Goal: Task Accomplishment & Management: Use online tool/utility

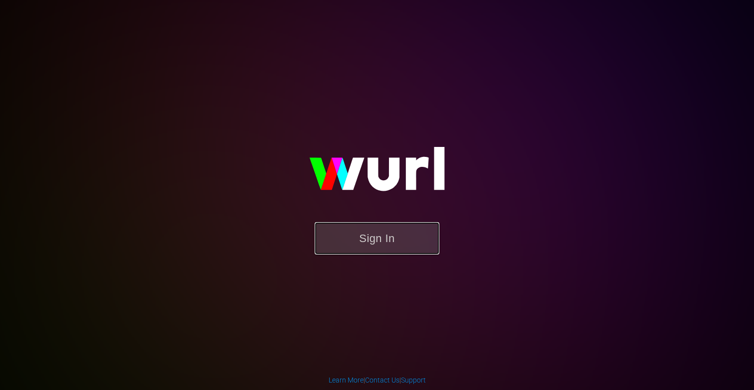
click at [387, 244] on button "Sign In" at bounding box center [377, 238] width 125 height 32
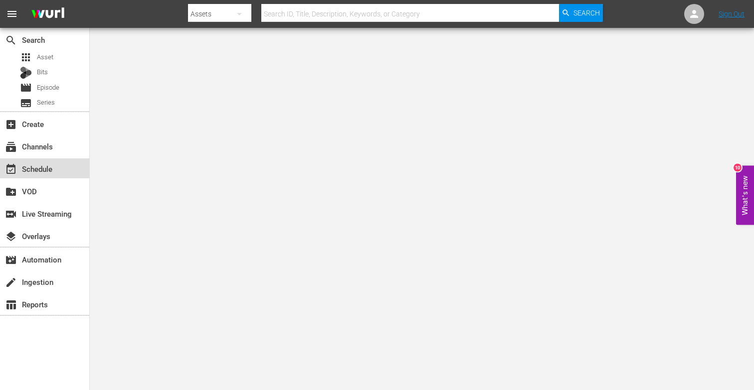
click at [48, 172] on div "event_available Schedule" at bounding box center [28, 167] width 56 height 9
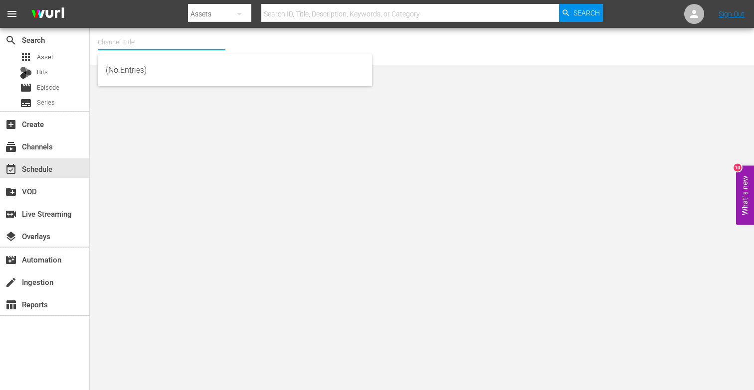
click at [139, 45] on input "text" at bounding box center [162, 42] width 128 height 24
click at [141, 64] on div "Channel Title More No Channel Selected." at bounding box center [422, 46] width 664 height 37
click at [131, 40] on input "More" at bounding box center [162, 42] width 128 height 24
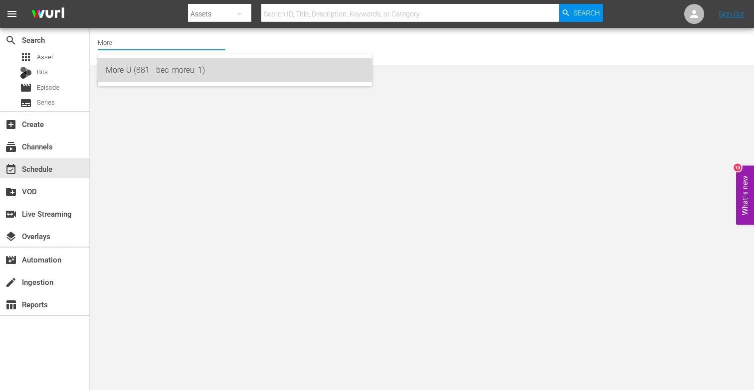
click at [123, 68] on div "More-U (881 - bec_moreu_1)" at bounding box center [235, 70] width 258 height 24
type input "More-U (881 - bec_moreu_1)"
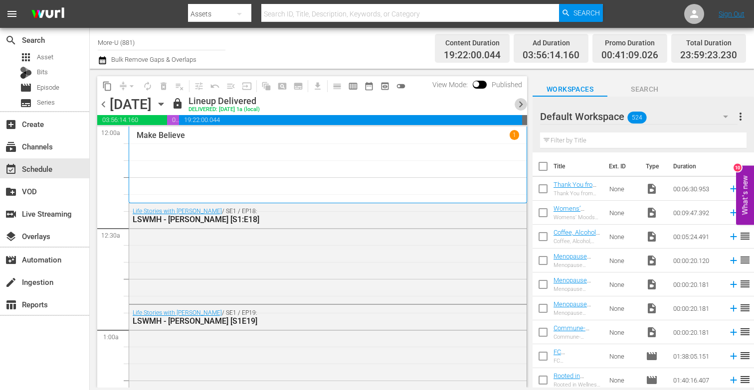
click at [519, 103] on span "chevron_right" at bounding box center [521, 104] width 12 height 12
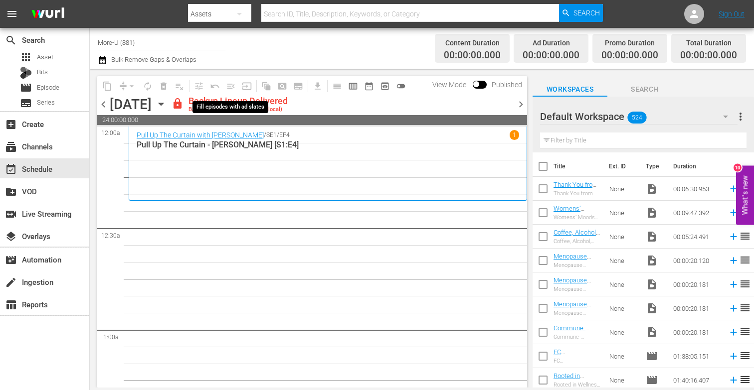
click at [234, 95] on div "content_copy compress arrow_drop_down autorenew_outlined delete_forever_outline…" at bounding box center [254, 85] width 314 height 19
click at [522, 104] on span "chevron_right" at bounding box center [521, 104] width 12 height 12
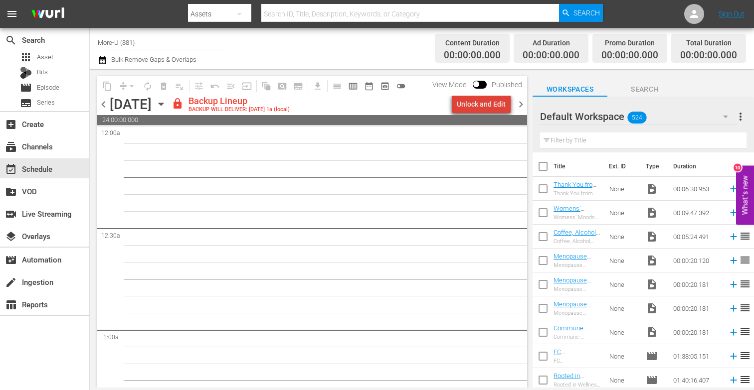
click at [488, 102] on div "Unlock and Edit" at bounding box center [481, 104] width 49 height 18
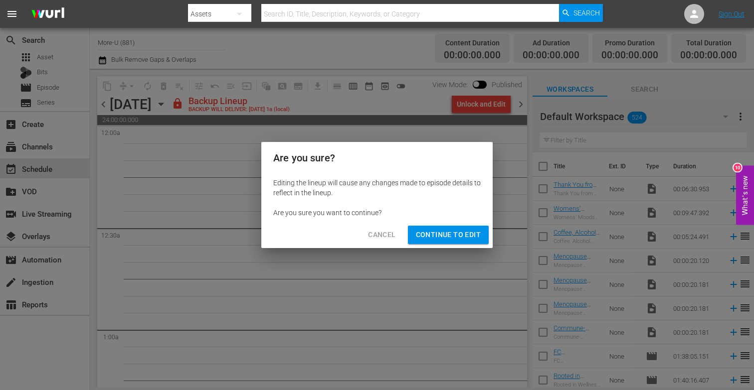
click at [444, 238] on span "Continue to Edit" at bounding box center [448, 235] width 65 height 12
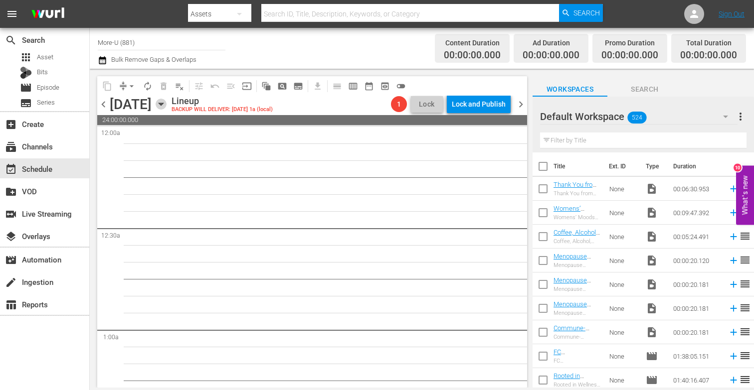
click at [167, 101] on icon "button" at bounding box center [161, 104] width 11 height 11
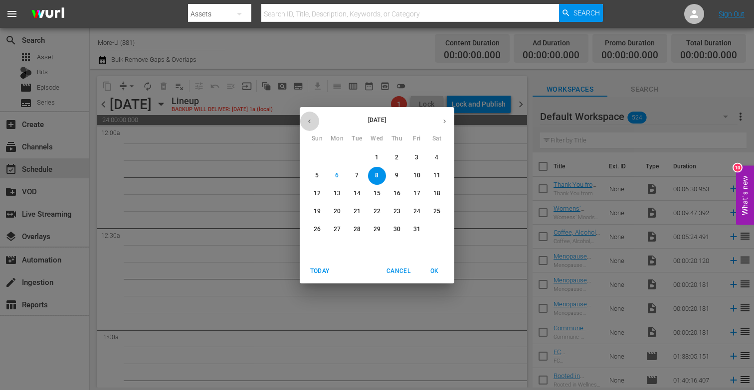
click at [312, 125] on button "button" at bounding box center [309, 121] width 19 height 19
click at [376, 158] on p "3" at bounding box center [376, 158] width 3 height 8
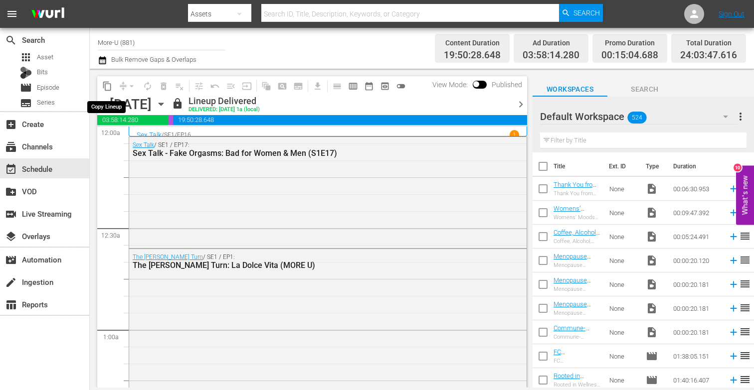
click at [107, 85] on span "content_copy" at bounding box center [107, 86] width 10 height 10
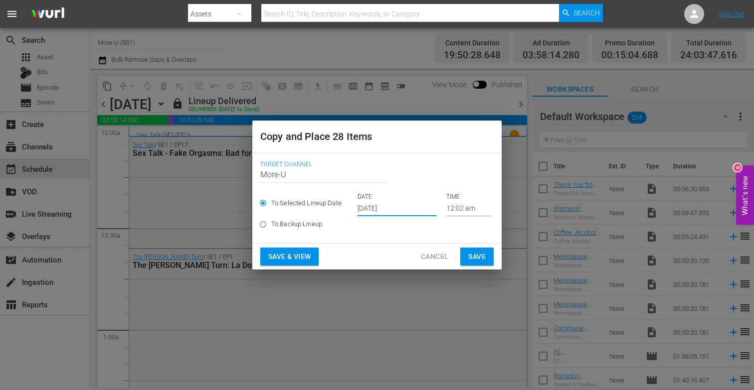
click at [380, 210] on input "[DATE]" at bounding box center [396, 208] width 79 height 15
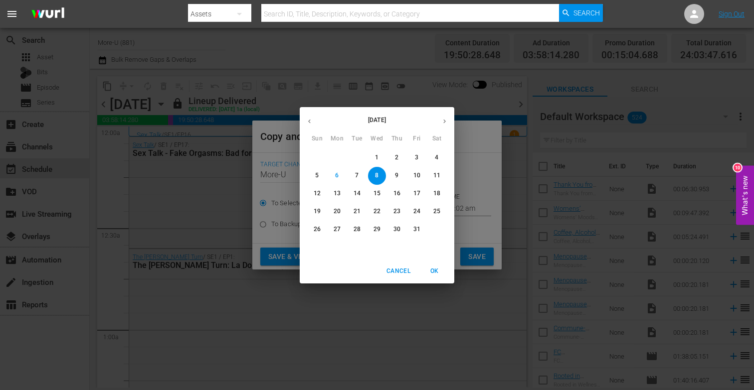
click at [378, 176] on span "8" at bounding box center [377, 176] width 18 height 8
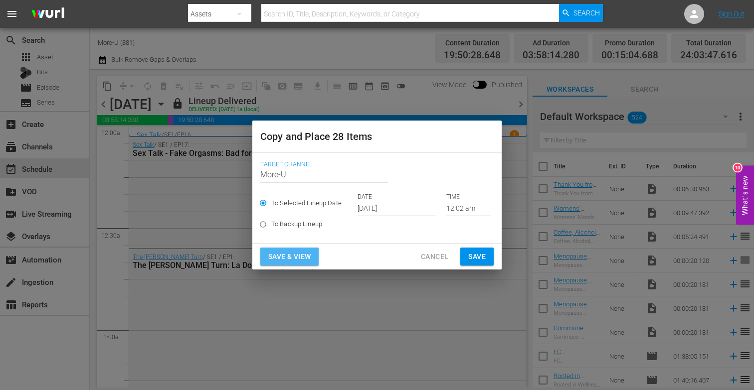
click at [301, 257] on span "Save & View" at bounding box center [289, 257] width 42 height 12
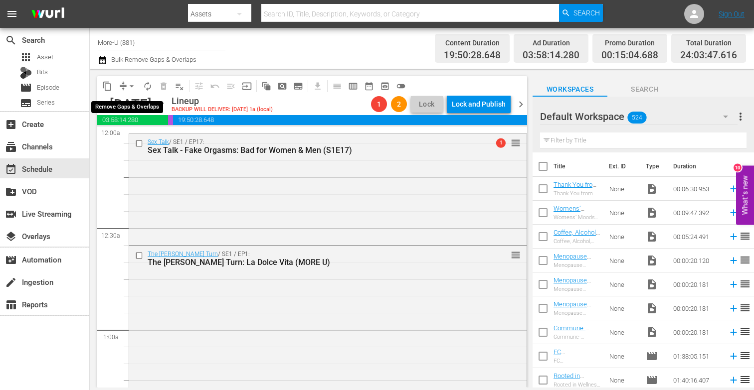
click at [129, 86] on span "arrow_drop_down" at bounding box center [132, 86] width 10 height 10
click at [160, 123] on li "Align to First Episode" at bounding box center [132, 123] width 82 height 16
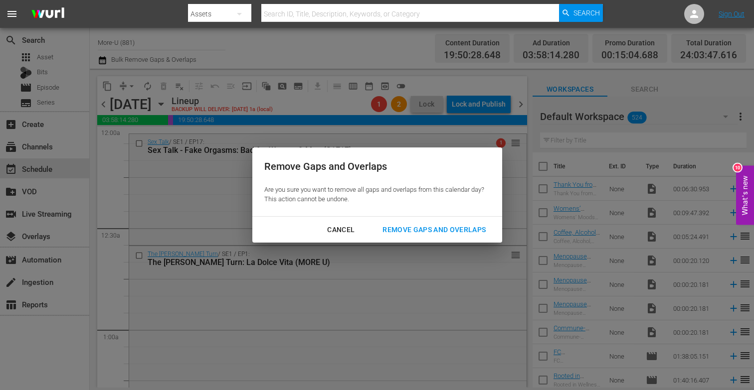
click at [112, 166] on div "Remove Gaps and Overlaps Are you sure you want to remove all gaps and overlaps …" at bounding box center [377, 195] width 754 height 390
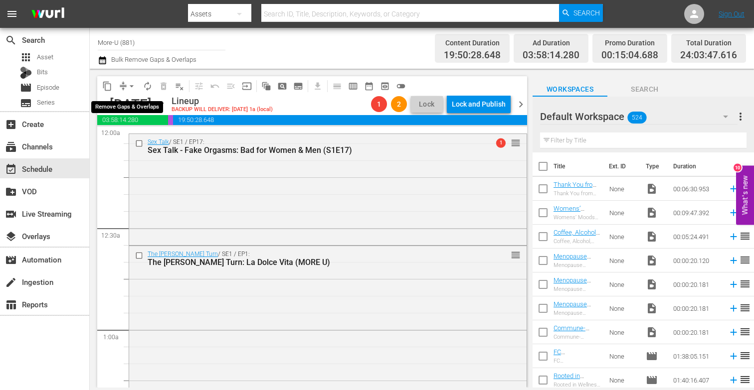
click at [129, 82] on span "arrow_drop_down" at bounding box center [132, 86] width 10 height 10
click at [134, 103] on li "Align to Midnight" at bounding box center [132, 106] width 82 height 16
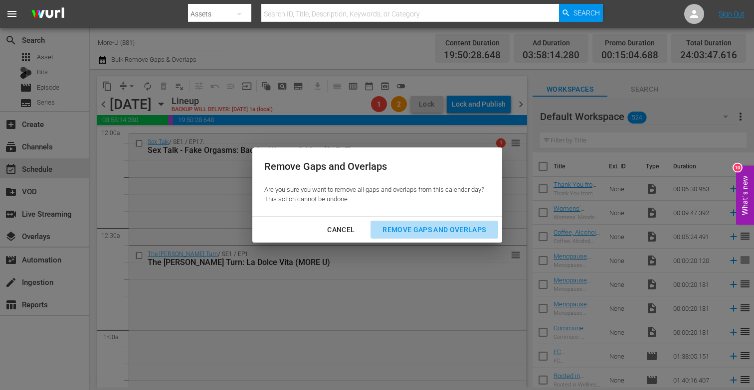
click at [418, 224] on div "Remove Gaps and Overlaps" at bounding box center [433, 230] width 119 height 12
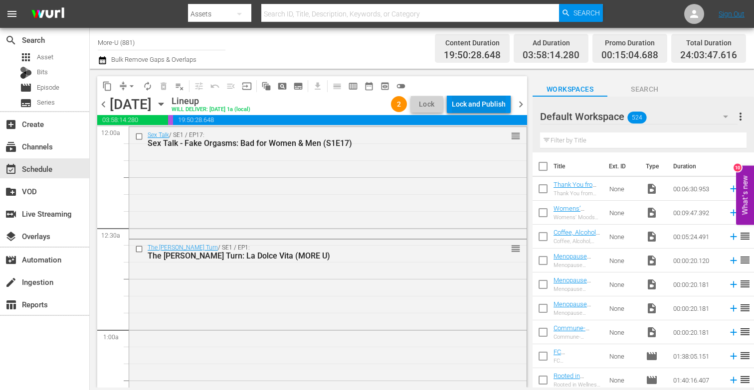
click at [502, 100] on div "Lock and Publish" at bounding box center [479, 104] width 54 height 18
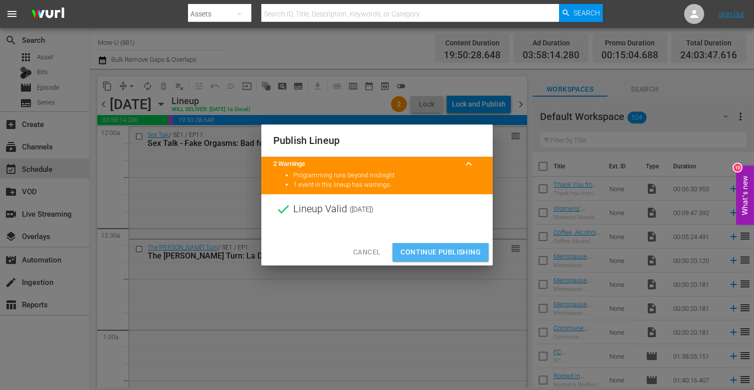
click at [430, 249] on span "Continue Publishing" at bounding box center [440, 252] width 80 height 12
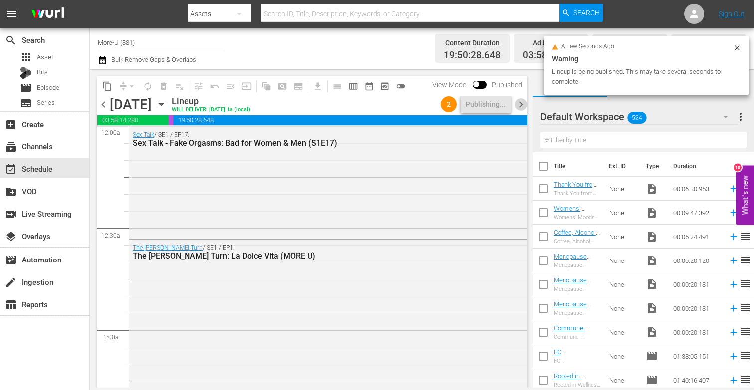
click at [521, 103] on span "chevron_right" at bounding box center [521, 104] width 12 height 12
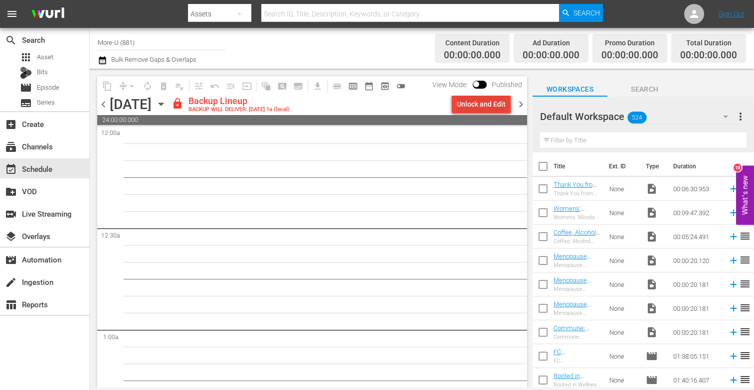
click at [494, 105] on div "Unlock and Edit" at bounding box center [481, 104] width 49 height 18
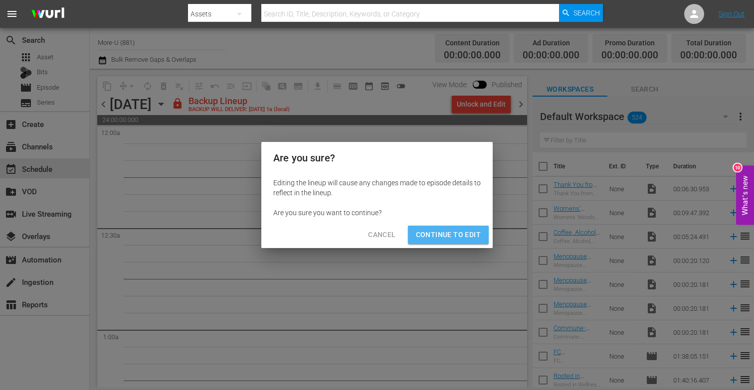
click at [449, 232] on span "Continue to Edit" at bounding box center [448, 235] width 65 height 12
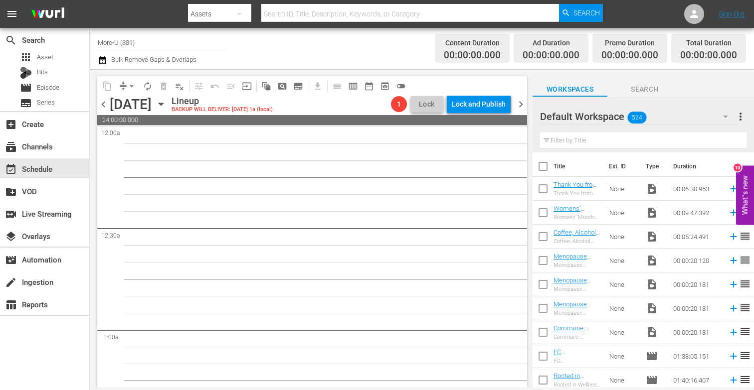
click at [152, 99] on div "[DATE]" at bounding box center [131, 104] width 42 height 16
click at [167, 107] on icon "button" at bounding box center [161, 104] width 11 height 11
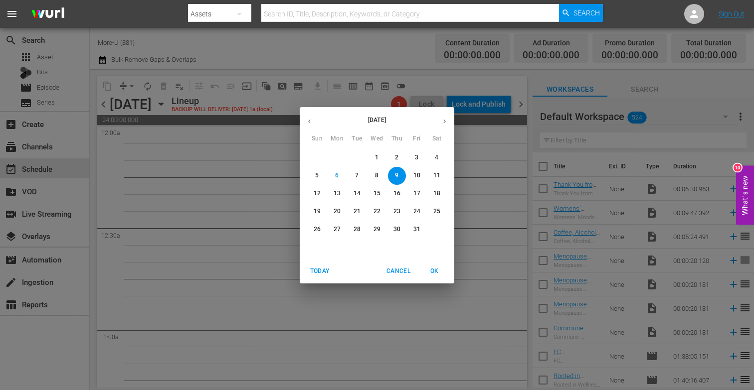
click at [314, 117] on button "button" at bounding box center [309, 121] width 19 height 19
click at [397, 160] on p "4" at bounding box center [396, 158] width 3 height 8
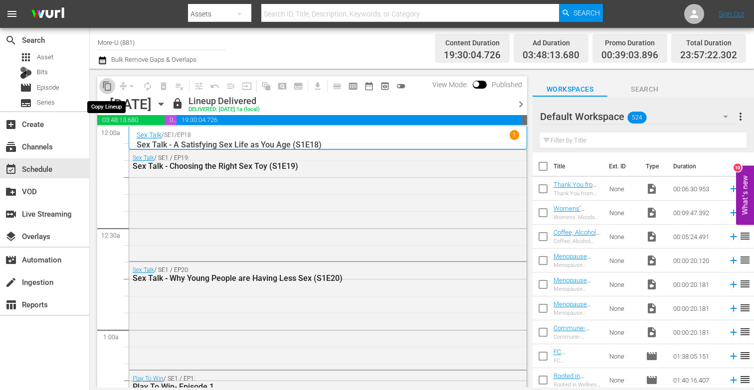
click at [104, 89] on span "content_copy" at bounding box center [107, 86] width 10 height 10
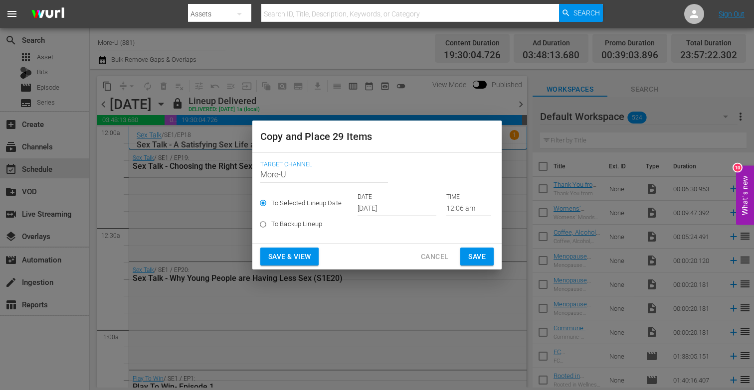
click at [155, 244] on div "Copy and Place 29 Items Target Channel Channel Title More-U To Selected Lineup …" at bounding box center [377, 195] width 754 height 390
click at [438, 259] on span "Cancel" at bounding box center [434, 257] width 27 height 12
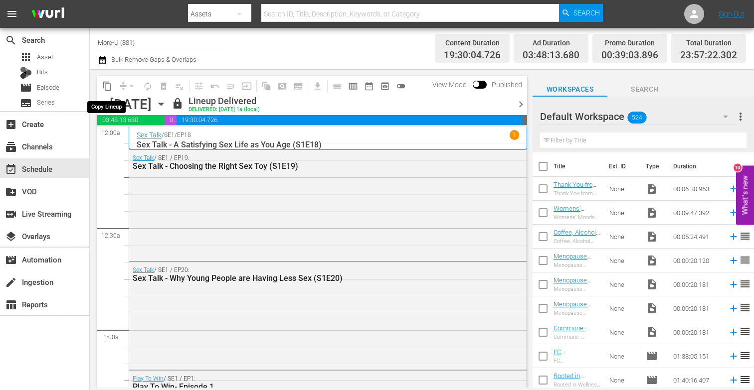
click at [110, 88] on span "content_copy" at bounding box center [107, 86] width 10 height 10
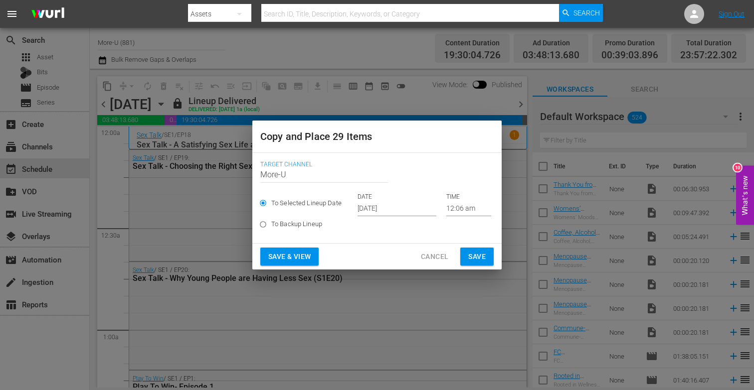
click at [236, 190] on div "Copy and Place 29 Items Target Channel Channel Title More-U To Selected Lineup …" at bounding box center [377, 195] width 754 height 390
click at [441, 252] on span "Cancel" at bounding box center [434, 257] width 27 height 12
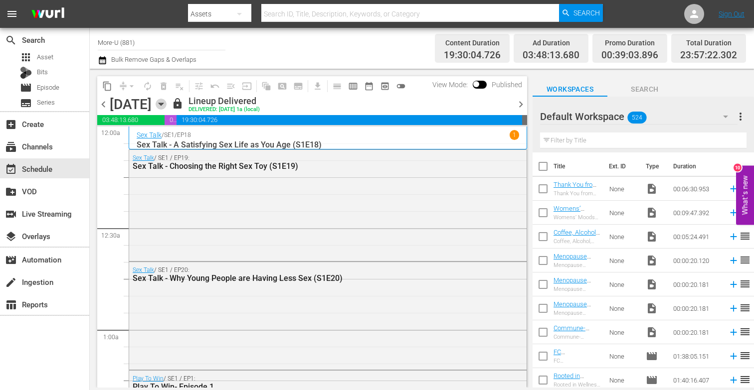
click at [167, 104] on icon "button" at bounding box center [161, 104] width 11 height 11
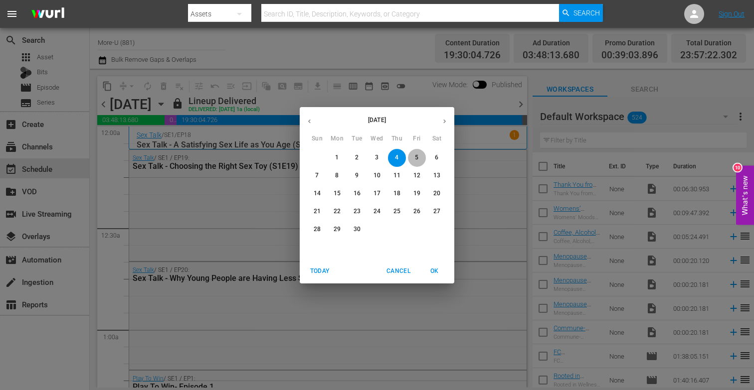
click at [422, 159] on span "5" at bounding box center [417, 158] width 18 height 8
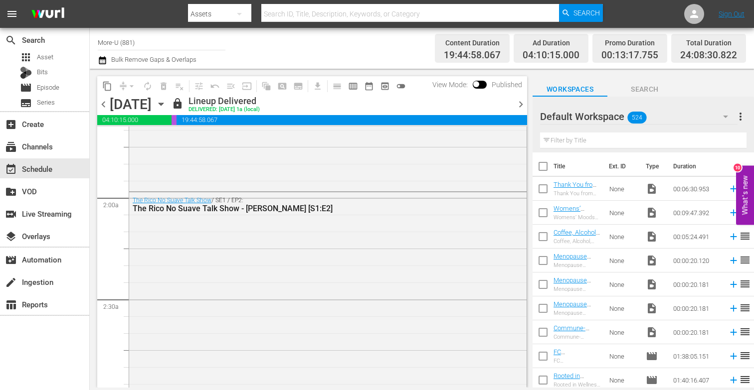
scroll to position [291, 0]
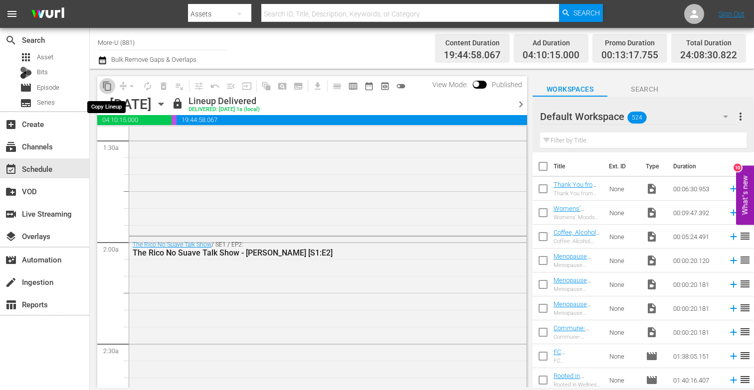
click at [106, 83] on span "content_copy" at bounding box center [107, 86] width 10 height 10
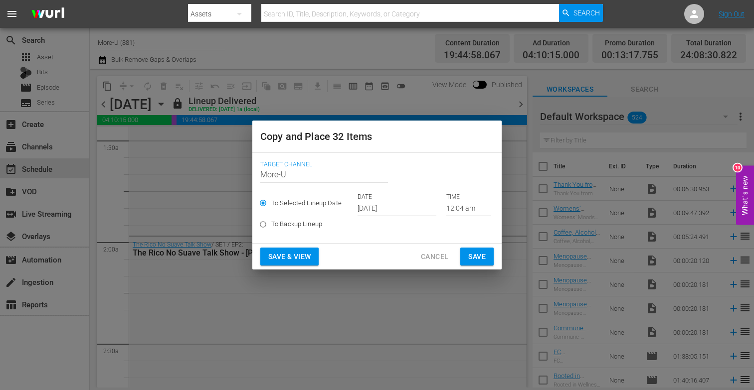
click at [377, 206] on input "[DATE]" at bounding box center [396, 208] width 79 height 15
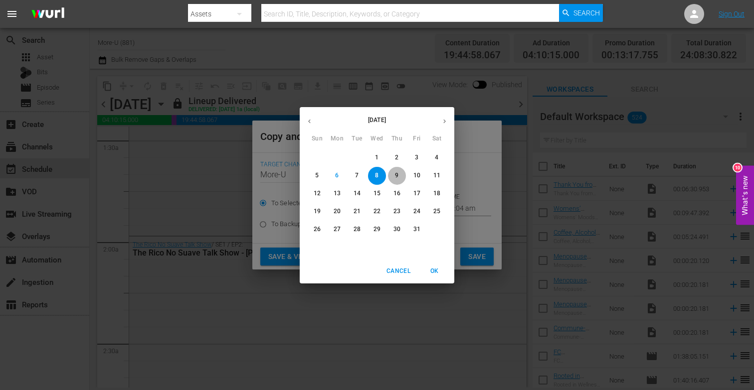
click at [396, 177] on p "9" at bounding box center [396, 176] width 3 height 8
type input "[DATE]"
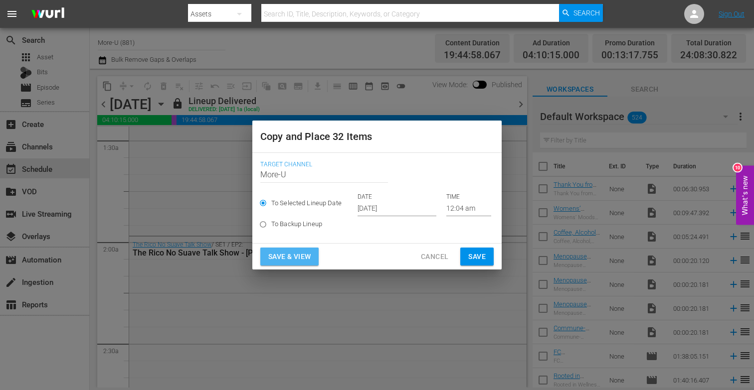
click at [273, 255] on span "Save & View" at bounding box center [289, 257] width 42 height 12
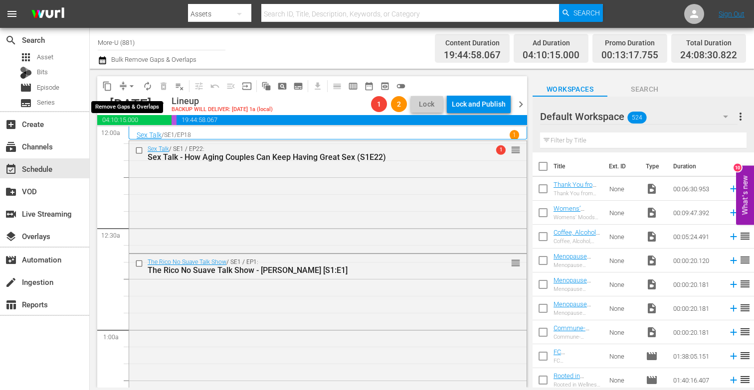
click at [130, 87] on span "arrow_drop_down" at bounding box center [132, 86] width 10 height 10
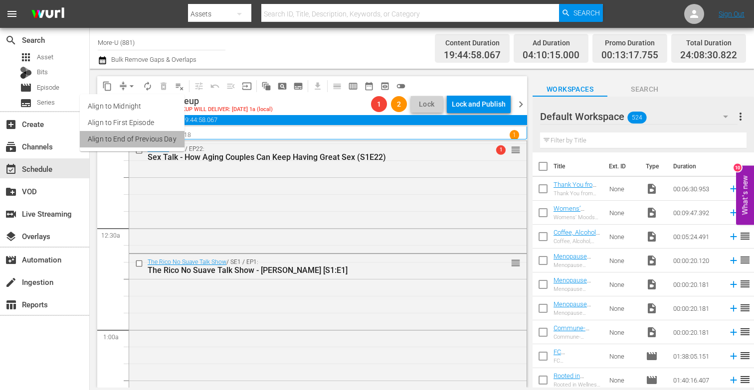
click at [151, 141] on li "Align to End of Previous Day" at bounding box center [132, 139] width 105 height 16
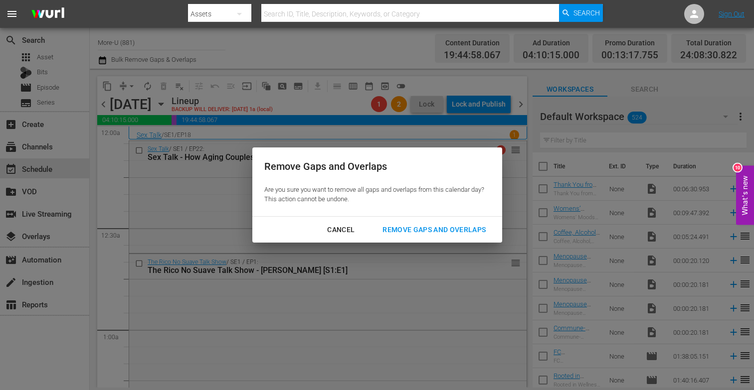
click at [430, 225] on div "Remove Gaps and Overlaps" at bounding box center [433, 230] width 119 height 12
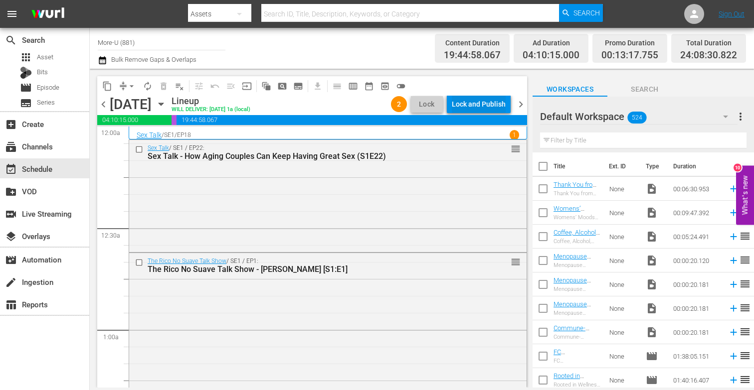
click at [486, 103] on div "Lock and Publish" at bounding box center [479, 104] width 54 height 18
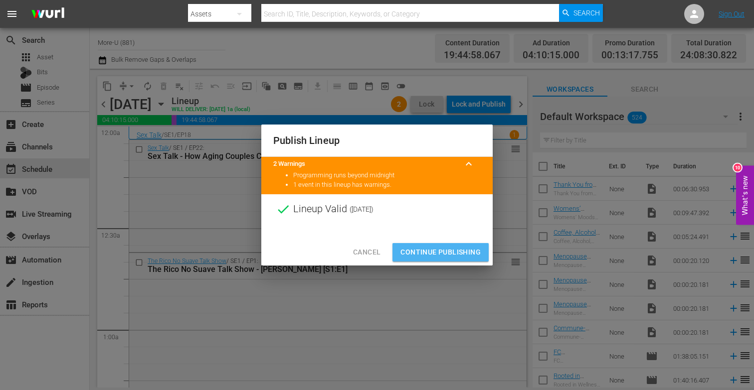
click at [453, 252] on span "Continue Publishing" at bounding box center [440, 252] width 80 height 12
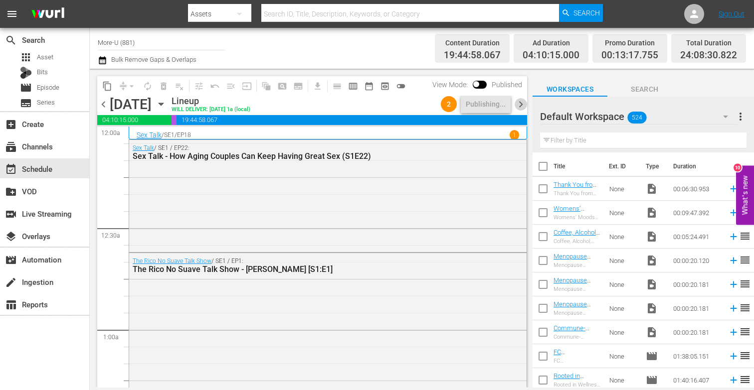
click at [521, 105] on span "chevron_right" at bounding box center [521, 104] width 12 height 12
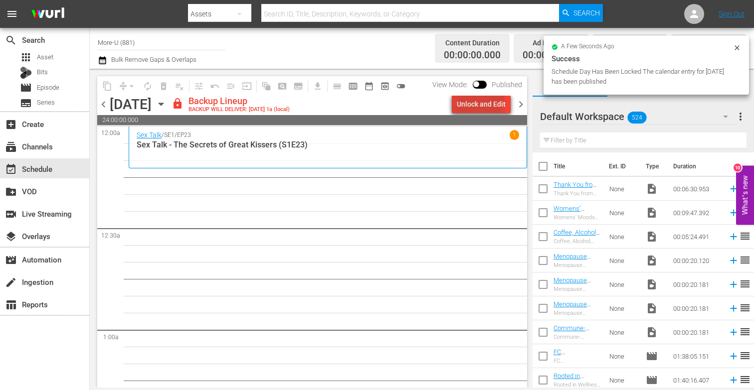
click at [480, 99] on div "Unlock and Edit" at bounding box center [481, 104] width 49 height 18
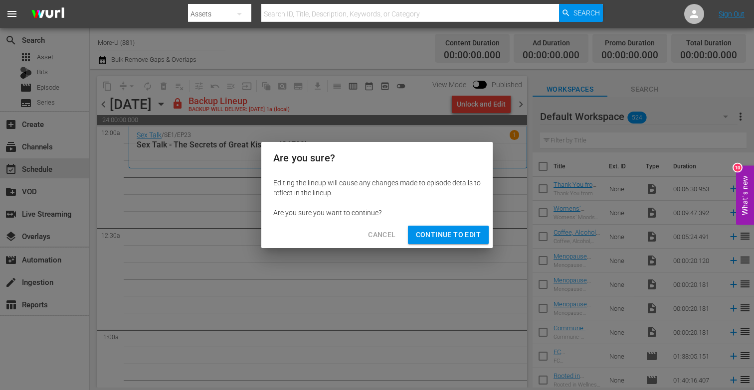
click at [448, 237] on span "Continue to Edit" at bounding box center [448, 235] width 65 height 12
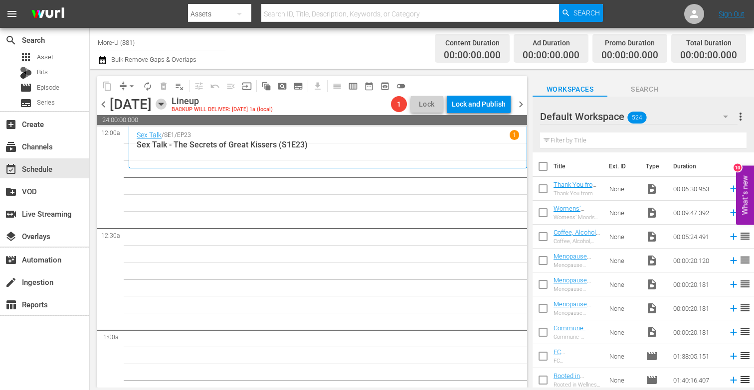
click at [167, 102] on icon "button" at bounding box center [161, 104] width 11 height 11
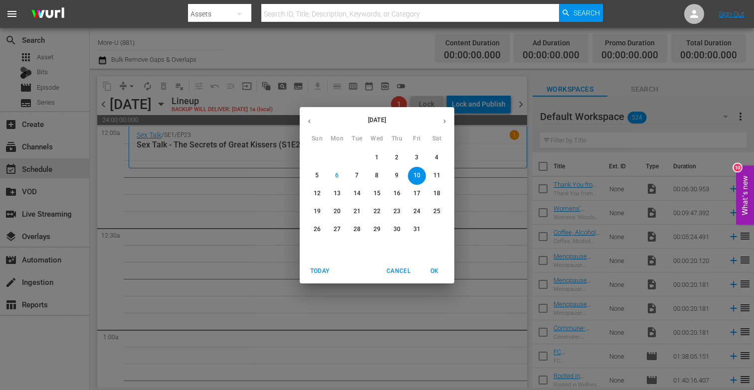
click at [314, 119] on button "button" at bounding box center [309, 121] width 19 height 19
click at [438, 156] on span "6" at bounding box center [437, 158] width 18 height 8
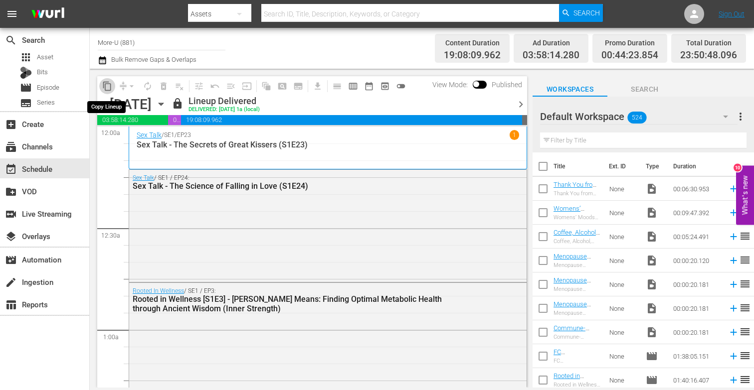
click at [107, 83] on span "content_copy" at bounding box center [107, 86] width 10 height 10
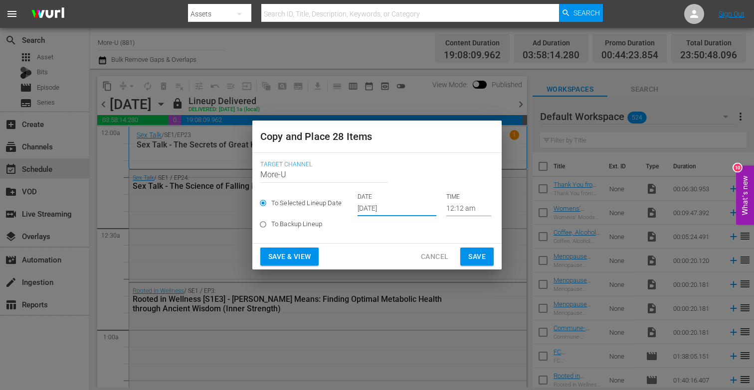
click at [384, 205] on input "[DATE]" at bounding box center [396, 208] width 79 height 15
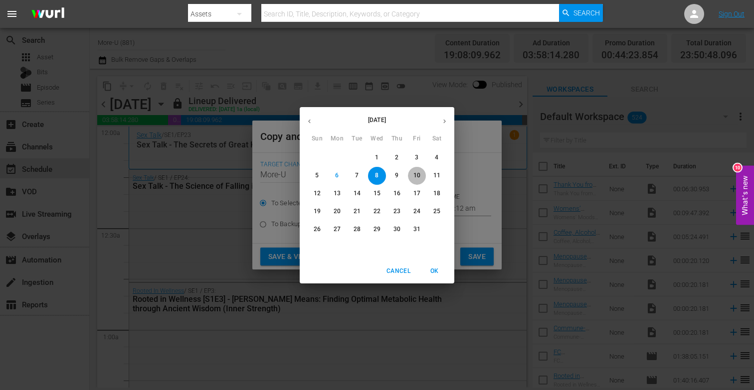
click at [423, 176] on span "10" at bounding box center [417, 176] width 18 height 8
type input "[DATE]"
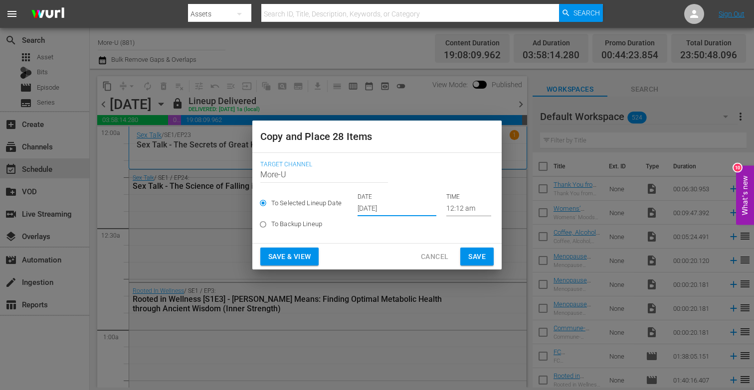
click at [300, 259] on span "Save & View" at bounding box center [289, 257] width 42 height 12
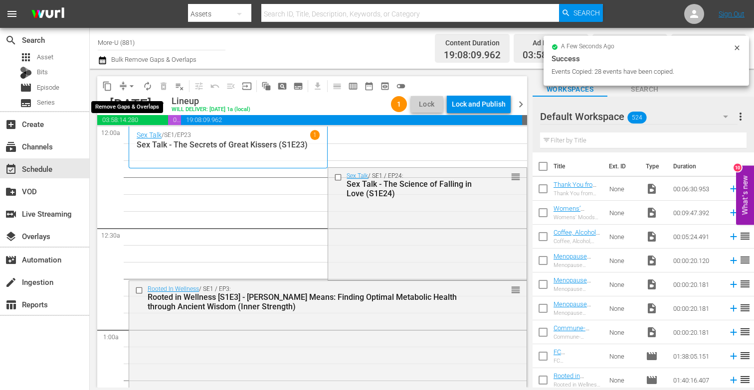
click at [126, 88] on button "arrow_drop_down" at bounding box center [132, 86] width 16 height 16
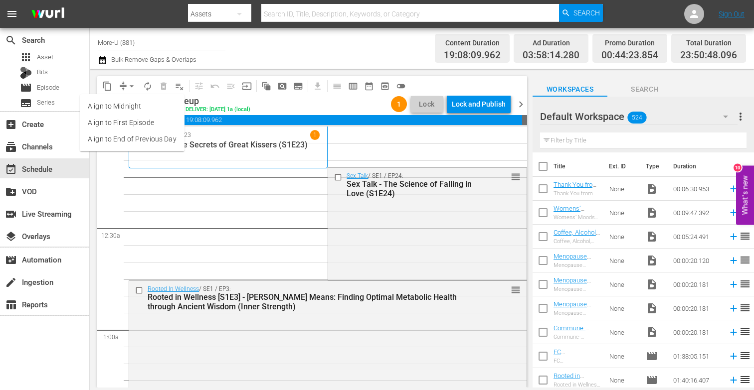
click at [170, 136] on li "Align to End of Previous Day" at bounding box center [132, 139] width 105 height 16
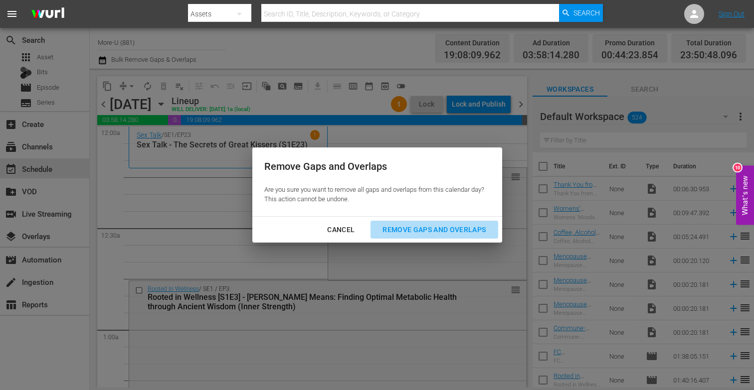
click at [444, 225] on div "Remove Gaps and Overlaps" at bounding box center [433, 230] width 119 height 12
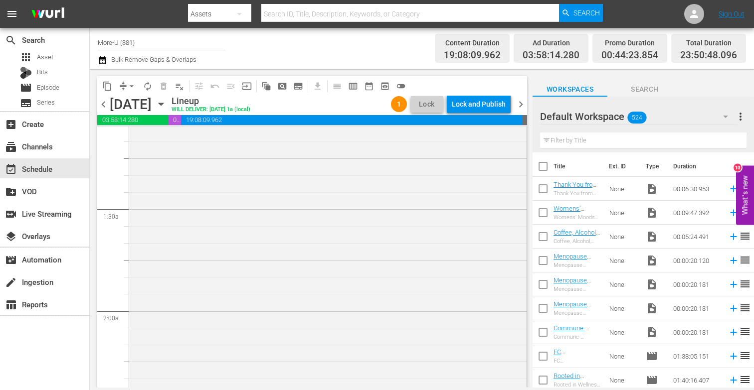
scroll to position [229, 0]
click at [462, 104] on div "Lock and Publish" at bounding box center [479, 104] width 54 height 18
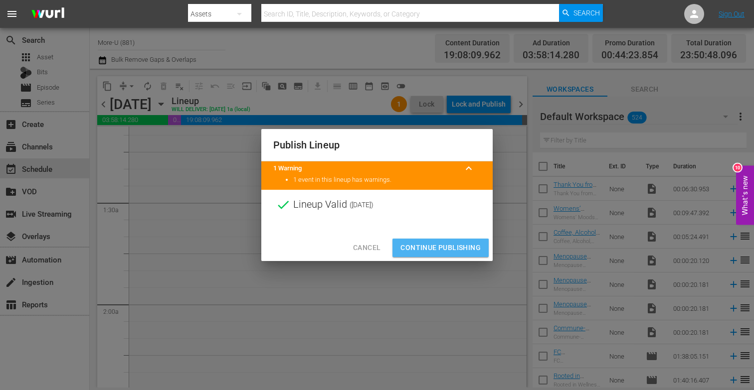
click at [421, 249] on span "Continue Publishing" at bounding box center [440, 248] width 80 height 12
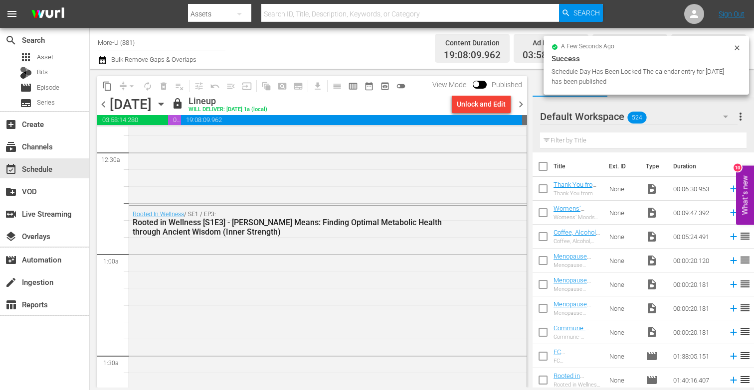
scroll to position [0, 0]
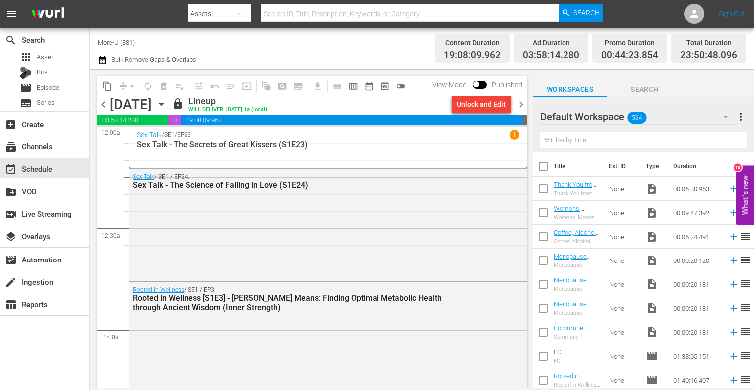
click at [519, 104] on span "chevron_right" at bounding box center [521, 104] width 12 height 12
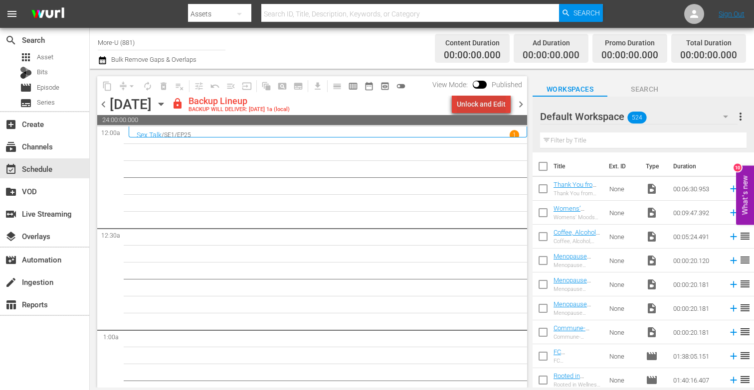
click at [489, 103] on div "Unlock and Edit" at bounding box center [481, 104] width 49 height 18
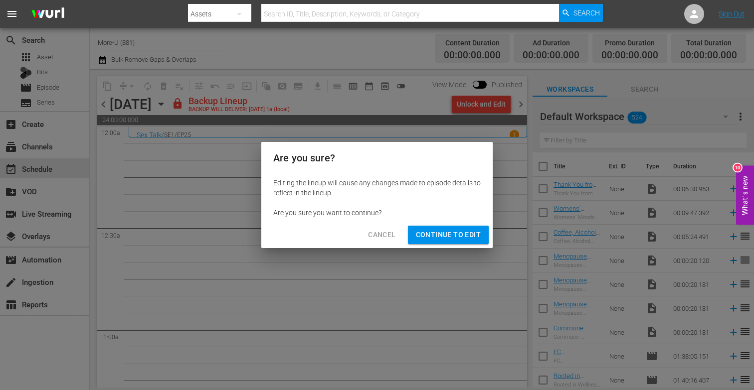
click at [441, 239] on span "Continue to Edit" at bounding box center [448, 235] width 65 height 12
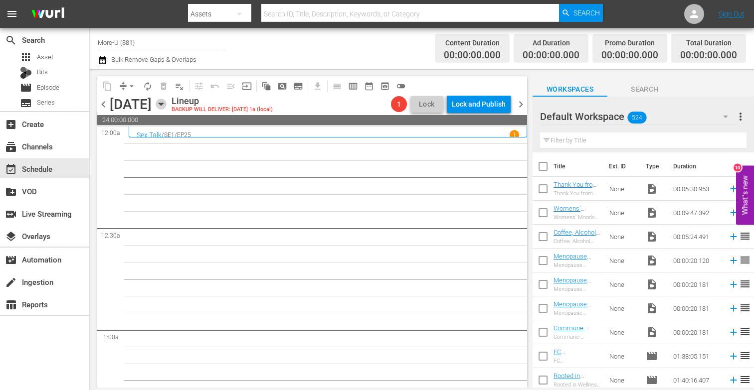
click at [163, 105] on icon "button" at bounding box center [161, 104] width 4 height 2
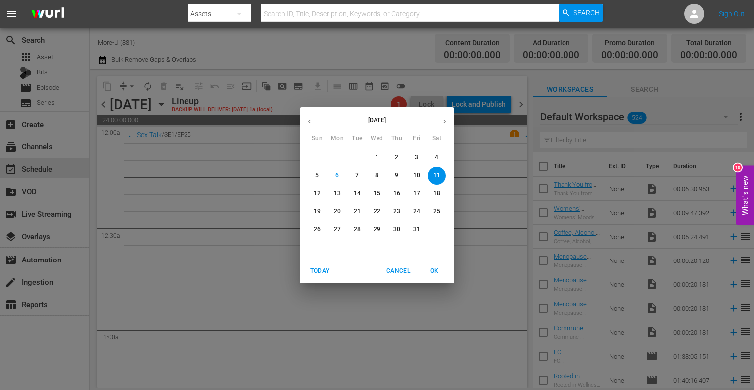
click at [269, 178] on div "[DATE] Sun Mon Tue Wed Thu Fri Sat 28 29 30 1 2 3 4 5 6 7 8 9 10 11 12 13 14 15…" at bounding box center [377, 195] width 754 height 390
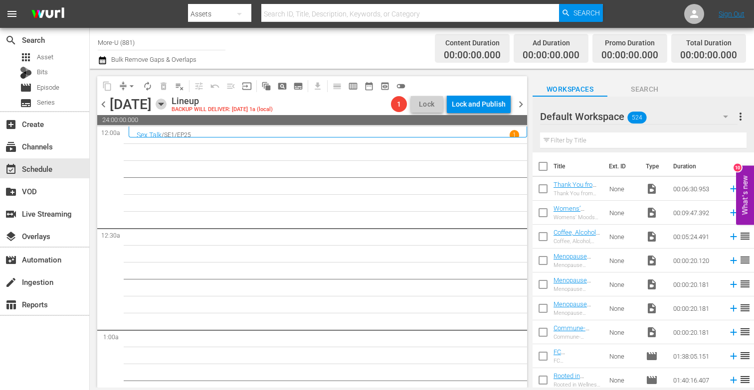
click at [167, 102] on icon "button" at bounding box center [161, 104] width 11 height 11
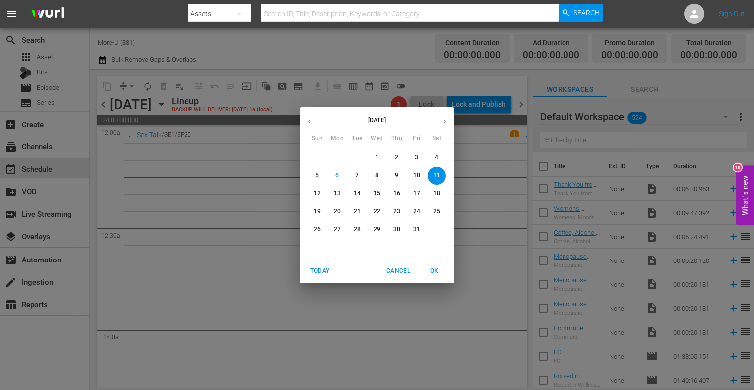
click at [309, 121] on icon "button" at bounding box center [309, 121] width 2 height 4
click at [399, 159] on span "4" at bounding box center [397, 158] width 18 height 8
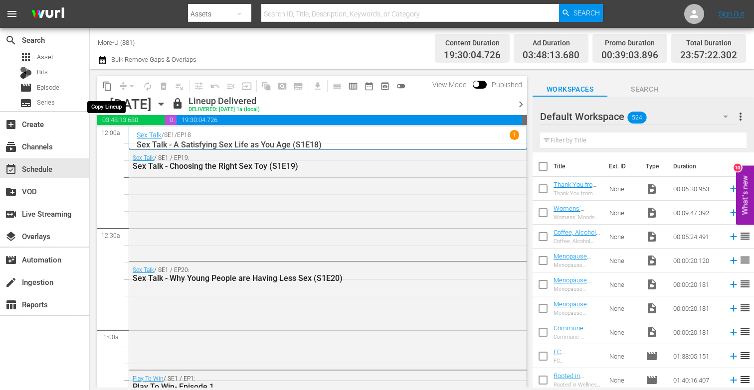
click at [106, 85] on span "content_copy" at bounding box center [107, 86] width 10 height 10
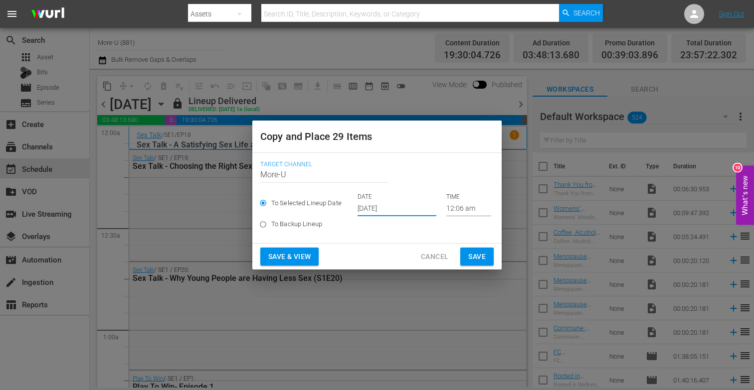
click at [377, 207] on input "[DATE]" at bounding box center [396, 208] width 79 height 15
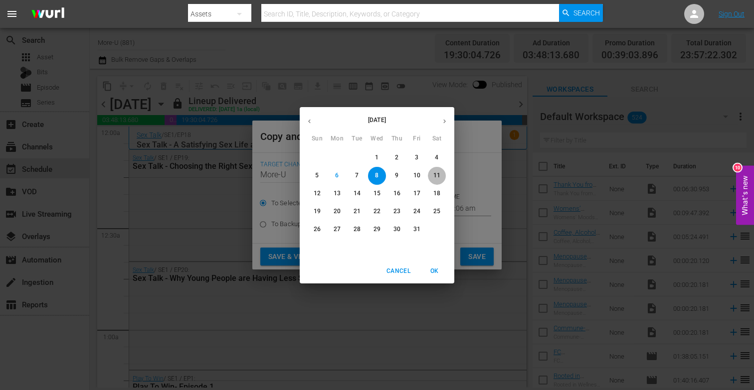
click at [441, 176] on span "11" at bounding box center [437, 176] width 18 height 8
type input "[DATE]"
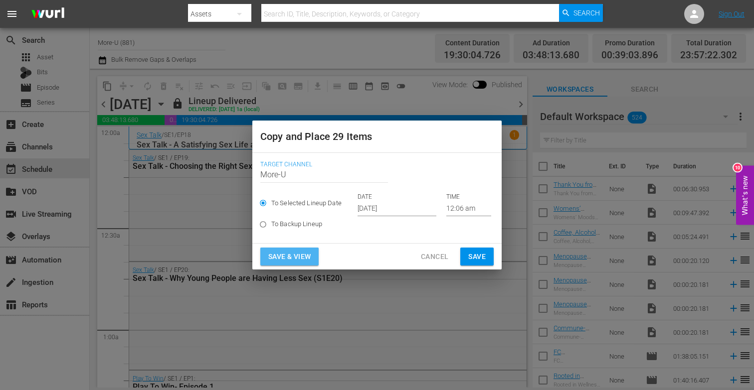
click at [296, 256] on span "Save & View" at bounding box center [289, 257] width 42 height 12
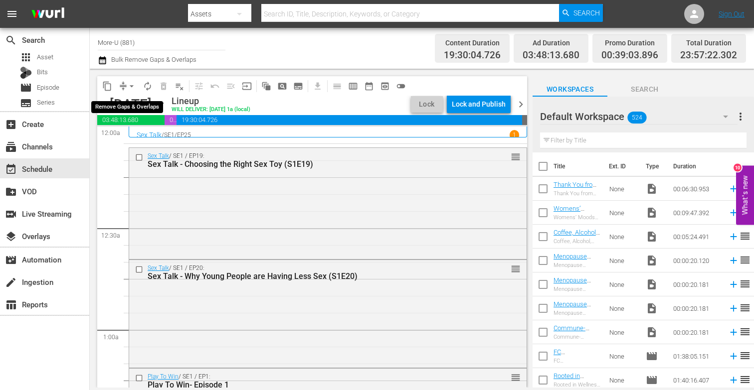
click at [132, 91] on button "arrow_drop_down" at bounding box center [132, 86] width 16 height 16
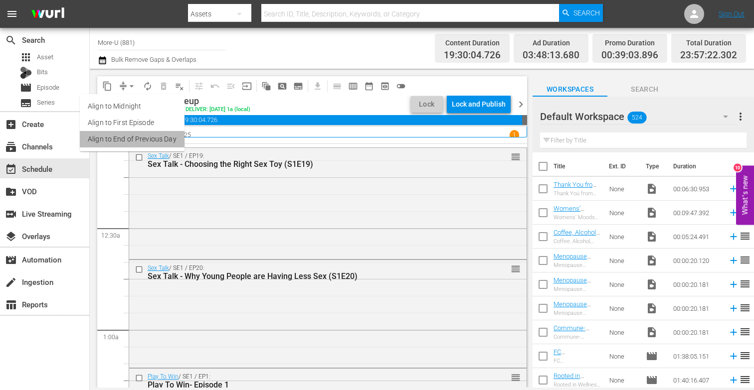
click at [156, 141] on li "Align to End of Previous Day" at bounding box center [132, 139] width 105 height 16
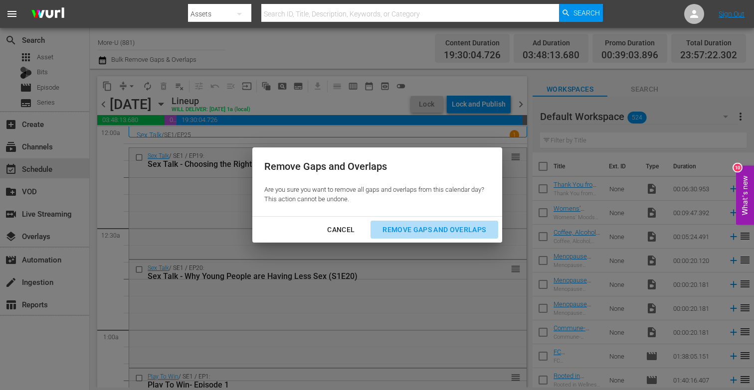
click at [420, 223] on button "Remove Gaps and Overlaps" at bounding box center [433, 230] width 127 height 18
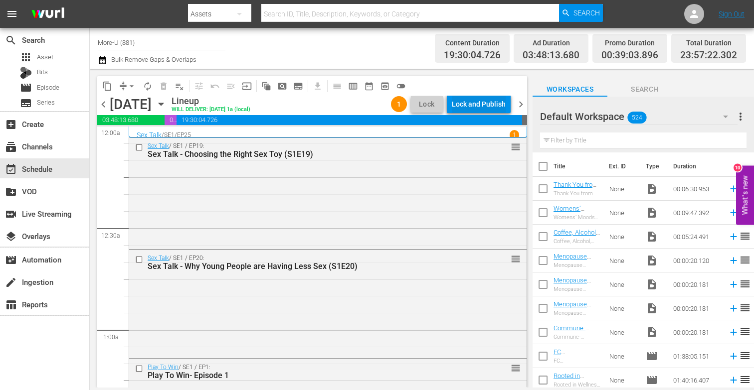
click at [455, 102] on div "Lock and Publish" at bounding box center [479, 104] width 54 height 18
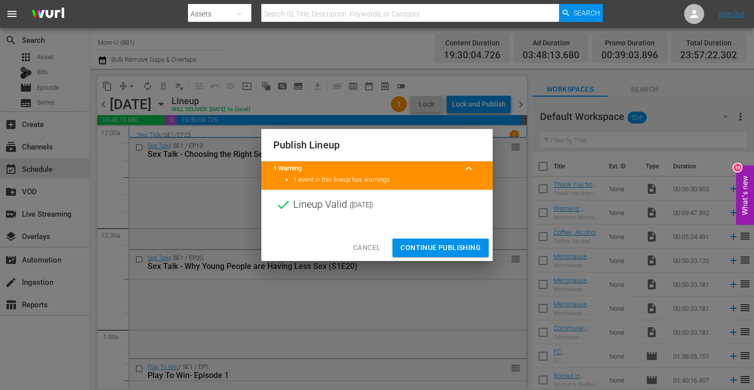
click at [430, 244] on span "Continue Publishing" at bounding box center [440, 248] width 80 height 12
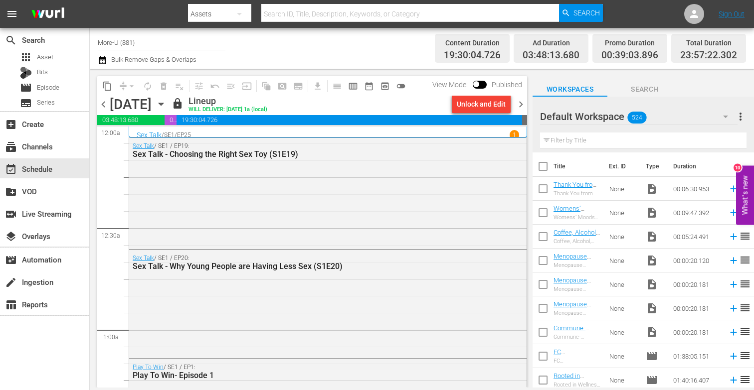
click at [93, 107] on div "content_copy compress arrow_drop_down autorenew_outlined delete_forever_outline…" at bounding box center [310, 228] width 440 height 319
click at [103, 103] on span "chevron_left" at bounding box center [103, 104] width 12 height 12
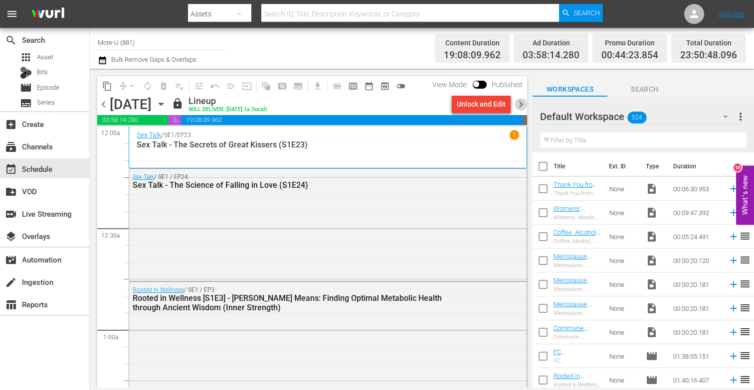
click at [525, 102] on span "chevron_right" at bounding box center [521, 104] width 12 height 12
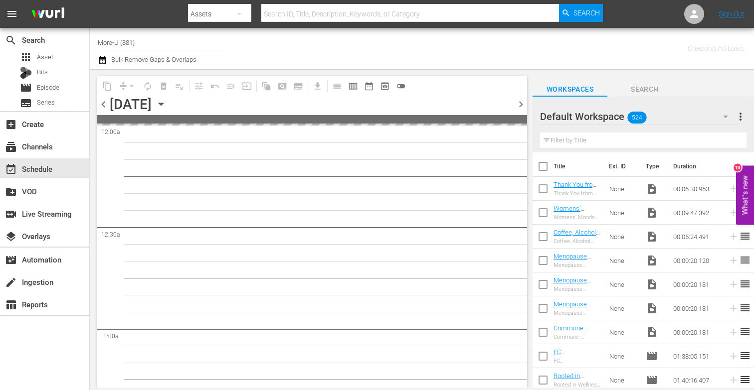
click at [525, 102] on span "chevron_right" at bounding box center [521, 104] width 12 height 12
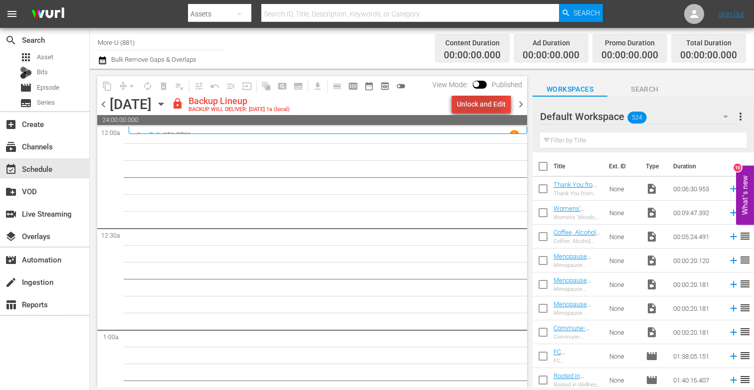
click at [475, 103] on div "Unlock and Edit" at bounding box center [481, 104] width 49 height 18
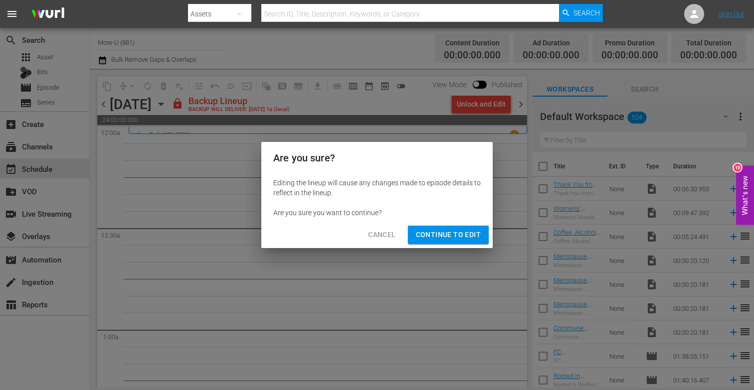
click at [445, 239] on span "Continue to Edit" at bounding box center [448, 235] width 65 height 12
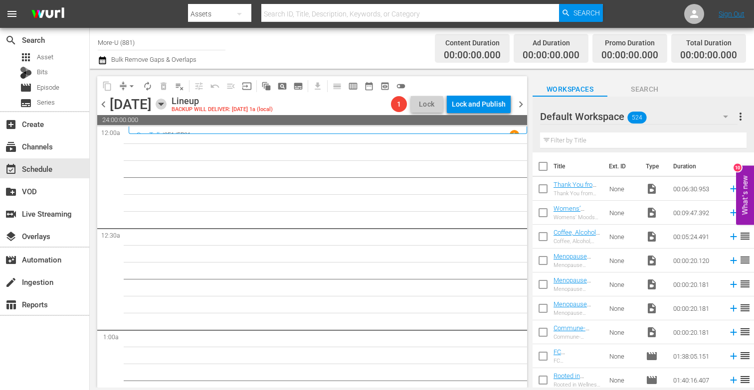
click at [167, 101] on icon "button" at bounding box center [161, 104] width 11 height 11
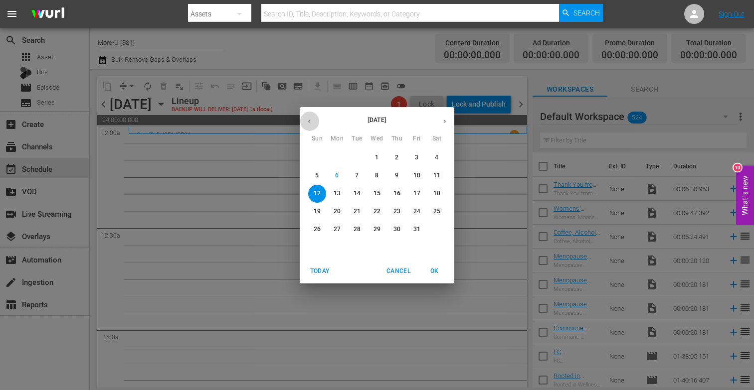
click at [305, 120] on button "button" at bounding box center [309, 121] width 19 height 19
click at [315, 175] on span "7" at bounding box center [317, 176] width 18 height 8
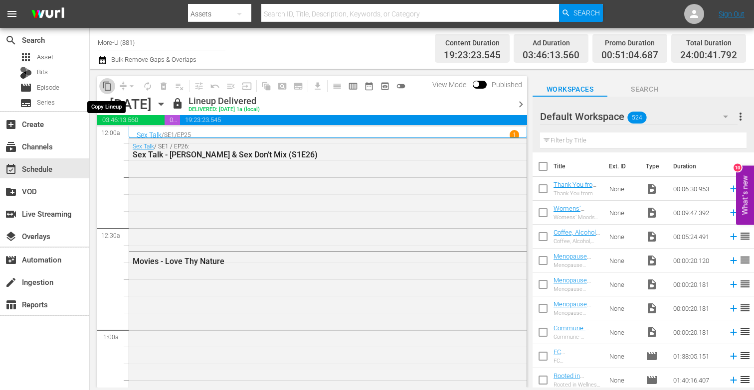
click at [109, 88] on span "content_copy" at bounding box center [107, 86] width 10 height 10
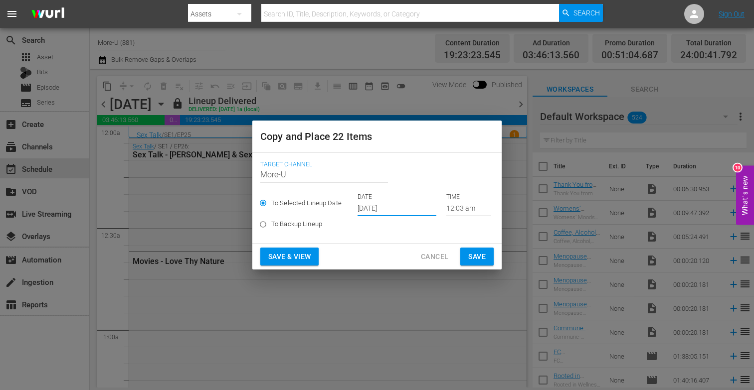
click at [383, 208] on input "[DATE]" at bounding box center [396, 208] width 79 height 15
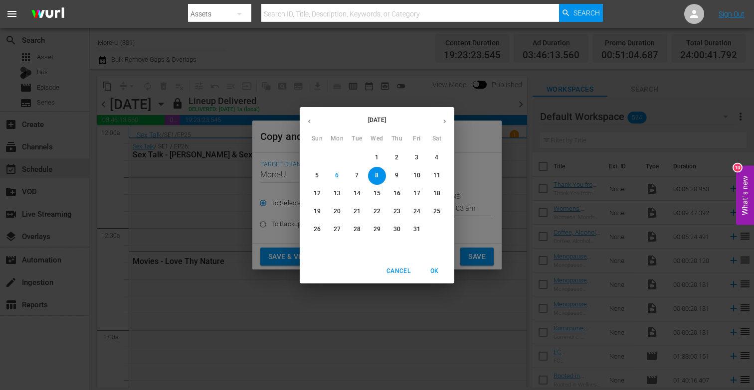
click at [317, 195] on p "12" at bounding box center [317, 193] width 7 height 8
type input "[DATE]"
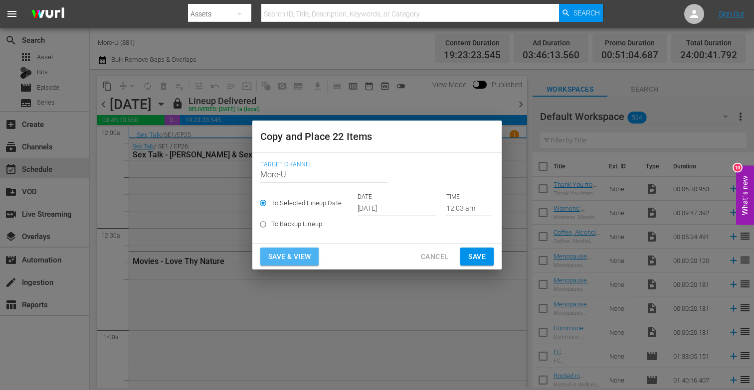
click at [317, 252] on button "Save & View" at bounding box center [289, 257] width 58 height 18
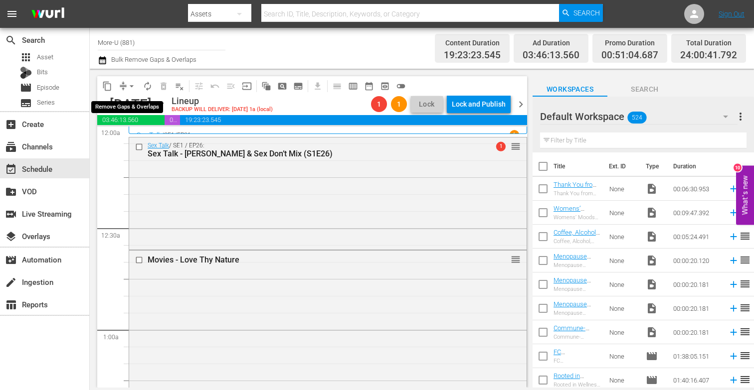
click at [128, 84] on span "arrow_drop_down" at bounding box center [132, 86] width 10 height 10
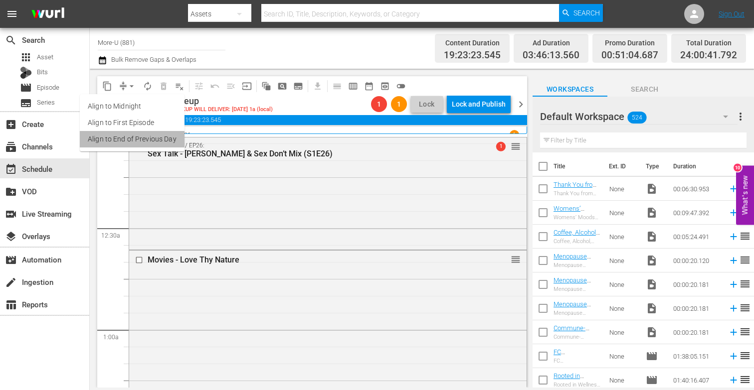
click at [140, 141] on li "Align to End of Previous Day" at bounding box center [132, 139] width 105 height 16
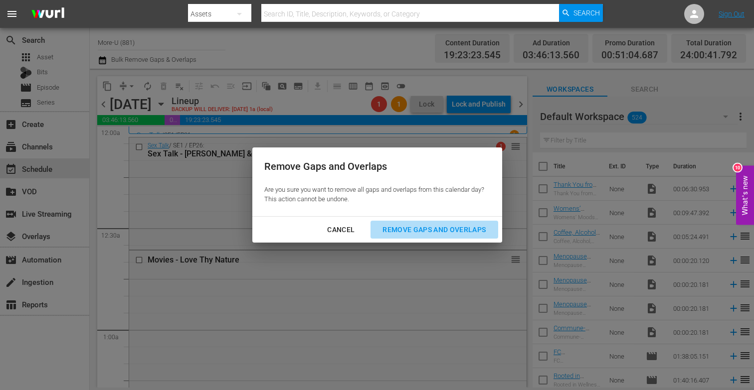
click at [419, 228] on div "Remove Gaps and Overlaps" at bounding box center [433, 230] width 119 height 12
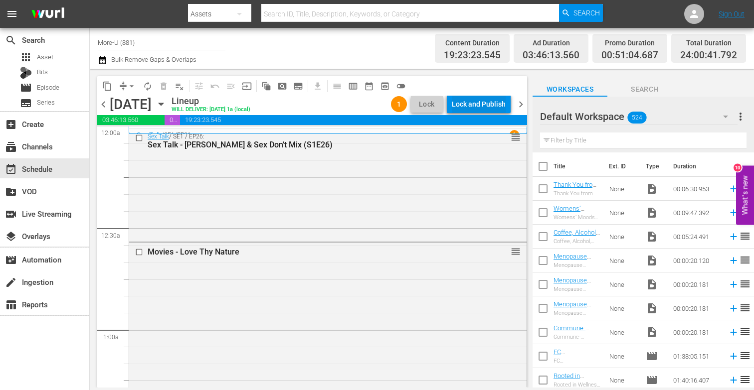
click at [504, 106] on div "Lock and Publish" at bounding box center [479, 104] width 54 height 18
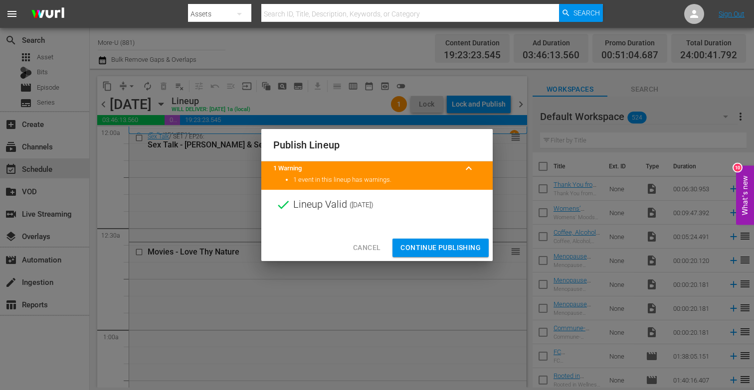
click at [428, 244] on span "Continue Publishing" at bounding box center [440, 248] width 80 height 12
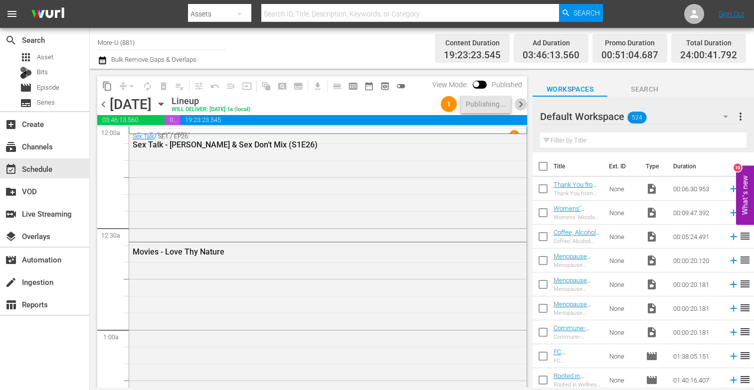
click at [525, 101] on span "chevron_right" at bounding box center [521, 104] width 12 height 12
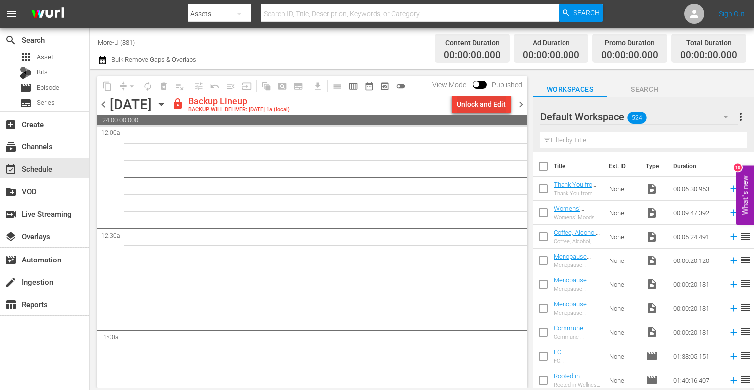
click at [483, 100] on div "Unlock and Edit" at bounding box center [481, 104] width 49 height 18
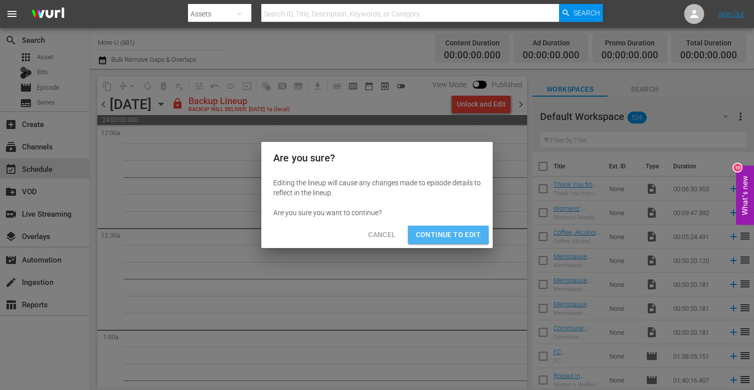
click at [441, 233] on span "Continue to Edit" at bounding box center [448, 235] width 65 height 12
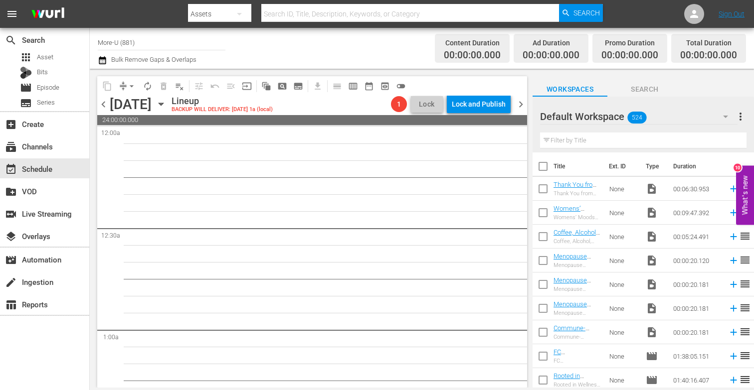
click at [167, 101] on icon "button" at bounding box center [161, 104] width 11 height 11
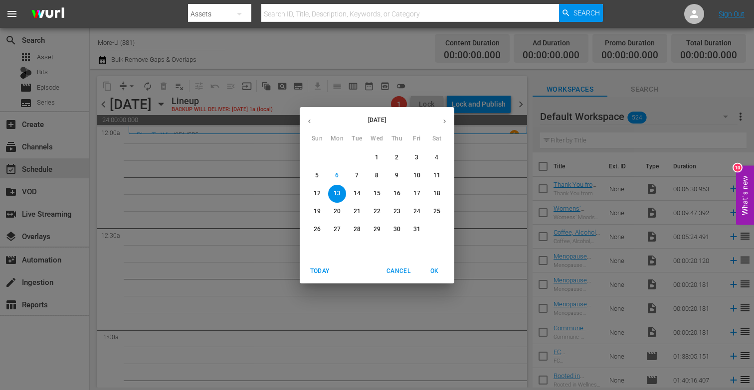
click at [307, 117] on button "button" at bounding box center [309, 121] width 19 height 19
click at [338, 174] on p "8" at bounding box center [336, 176] width 3 height 8
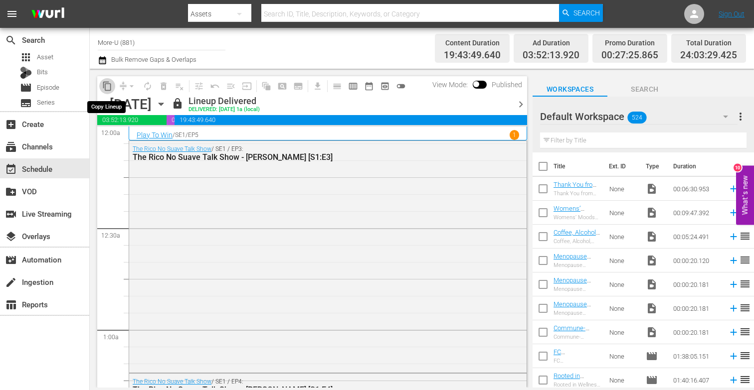
click at [107, 84] on span "content_copy" at bounding box center [107, 86] width 10 height 10
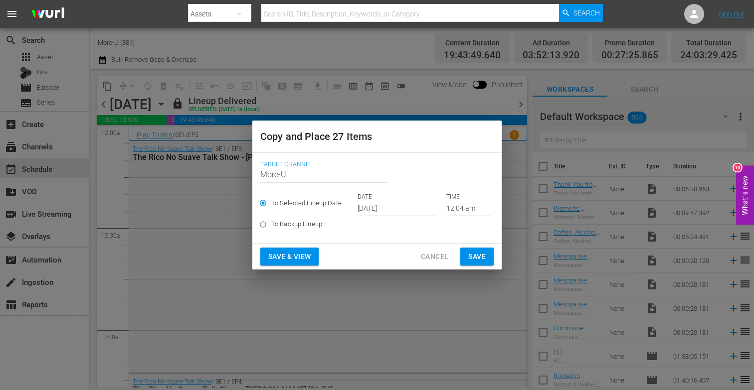
click at [369, 207] on input "[DATE]" at bounding box center [396, 208] width 79 height 15
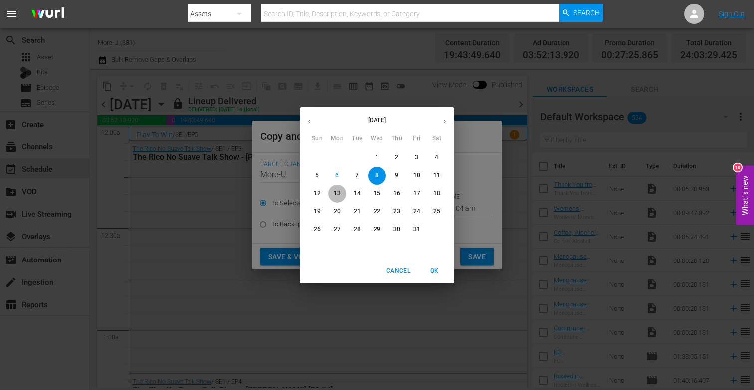
click at [340, 191] on p "13" at bounding box center [337, 193] width 7 height 8
type input "[DATE]"
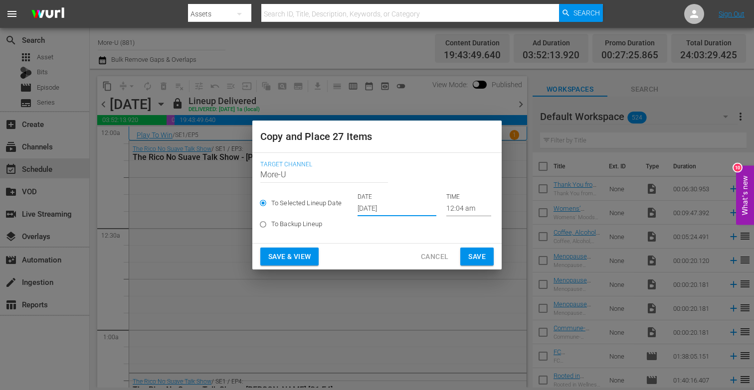
click at [304, 253] on span "Save & View" at bounding box center [289, 257] width 42 height 12
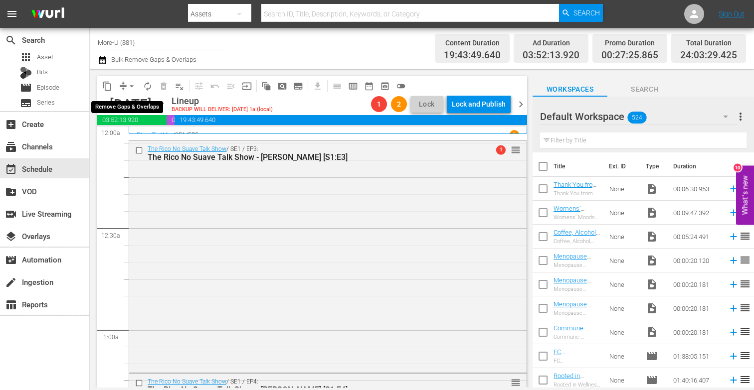
click at [133, 85] on span "arrow_drop_down" at bounding box center [132, 86] width 10 height 10
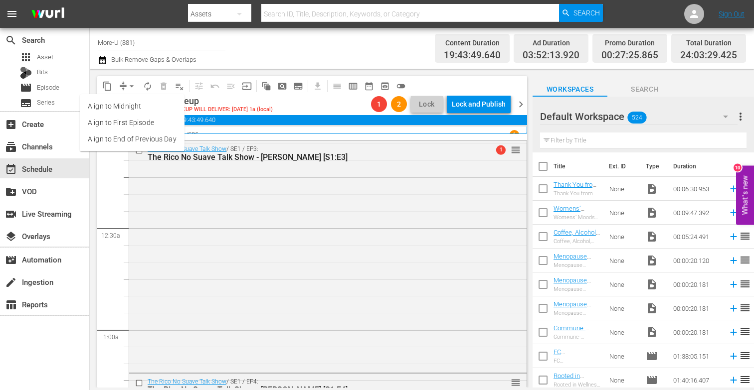
click at [170, 144] on li "Align to End of Previous Day" at bounding box center [132, 139] width 105 height 16
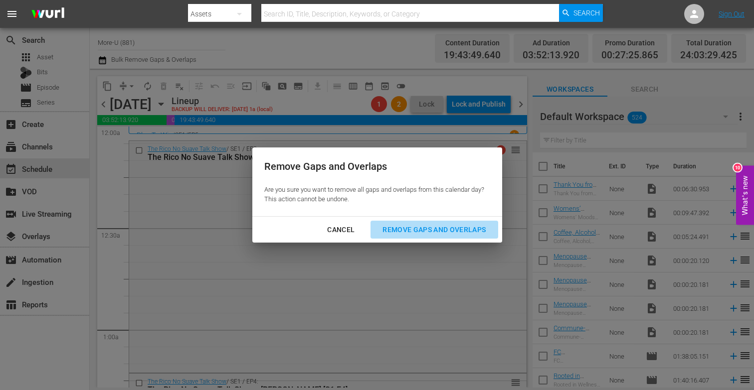
click at [430, 230] on div "Remove Gaps and Overlaps" at bounding box center [433, 230] width 119 height 12
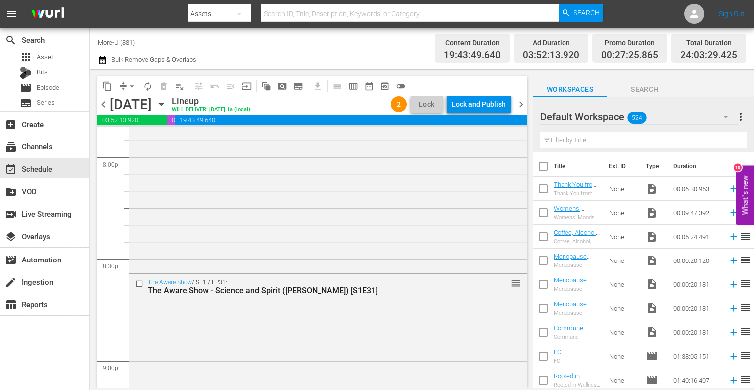
scroll to position [3864, 0]
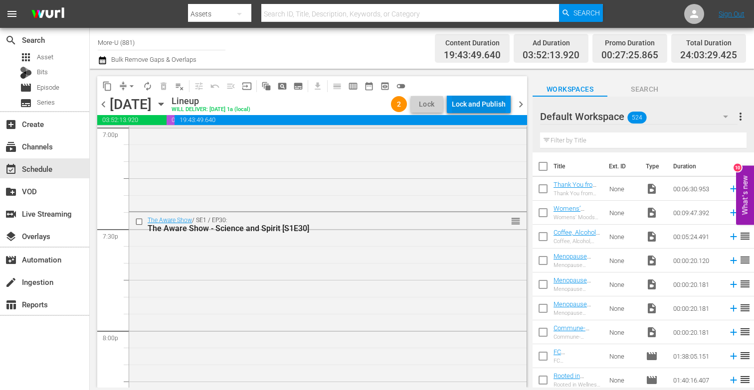
click at [472, 104] on div "Lock and Publish" at bounding box center [479, 104] width 54 height 18
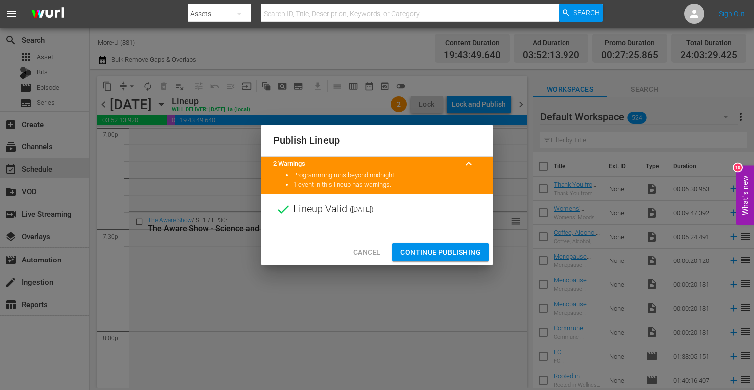
click at [439, 254] on span "Continue Publishing" at bounding box center [440, 252] width 80 height 12
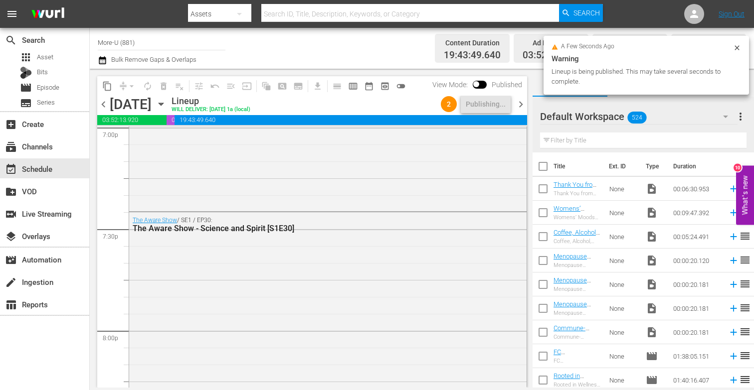
click at [518, 106] on span "chevron_right" at bounding box center [521, 104] width 12 height 12
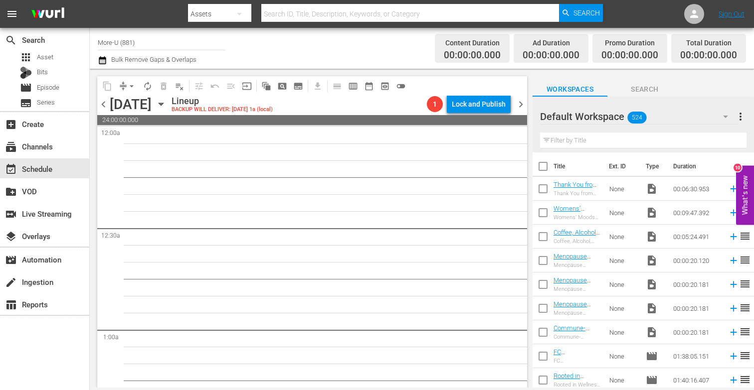
click at [167, 105] on icon "button" at bounding box center [161, 104] width 11 height 11
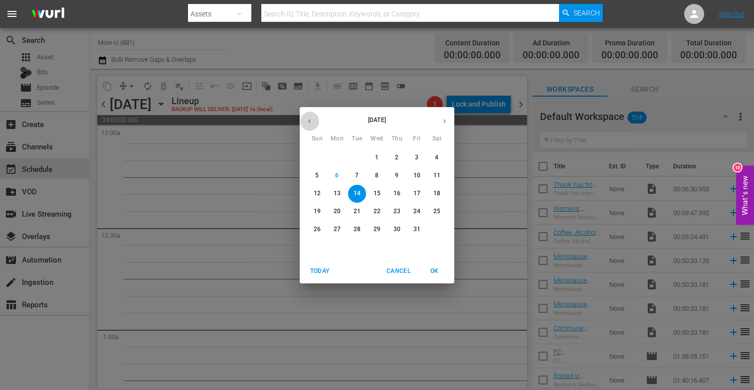
click at [308, 123] on icon "button" at bounding box center [309, 121] width 7 height 7
click at [360, 178] on span "9" at bounding box center [357, 176] width 18 height 8
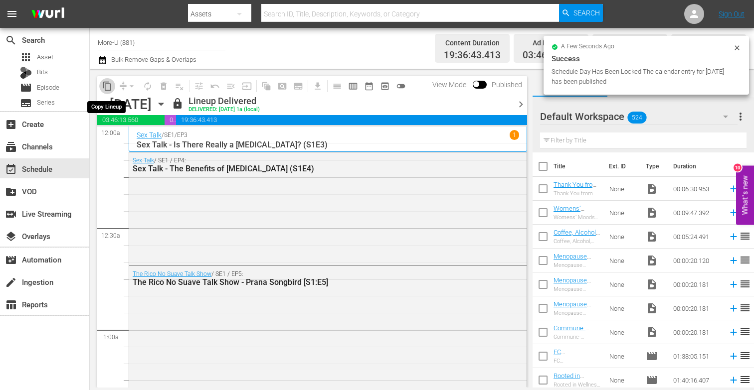
click at [108, 87] on span "content_copy" at bounding box center [107, 86] width 10 height 10
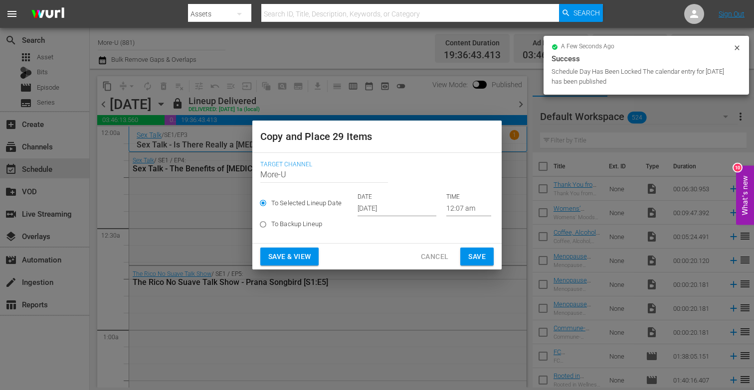
click at [387, 208] on input "[DATE]" at bounding box center [396, 208] width 79 height 15
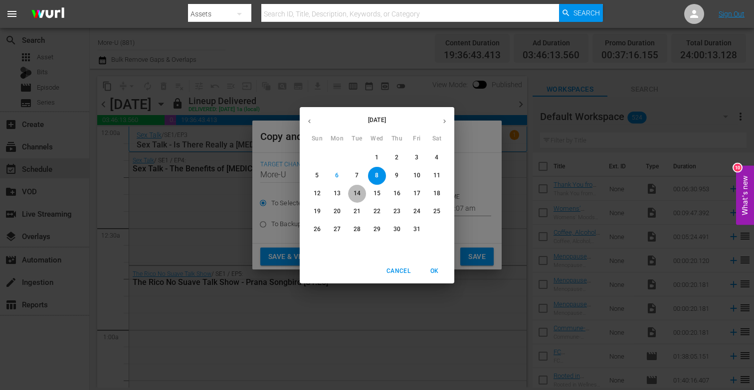
click at [364, 190] on span "14" at bounding box center [357, 193] width 18 height 8
type input "[DATE]"
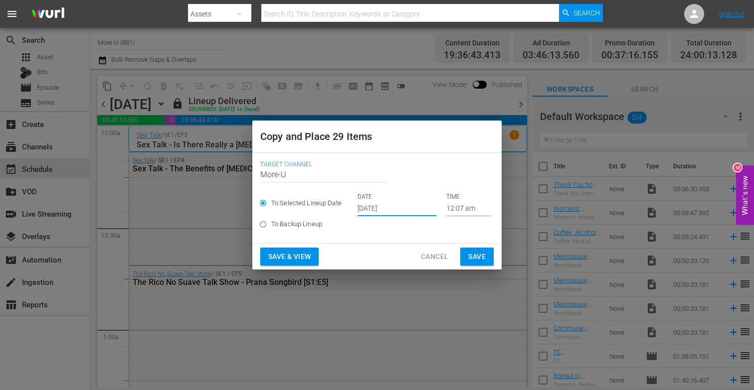
click at [311, 252] on span "Save & View" at bounding box center [289, 257] width 42 height 12
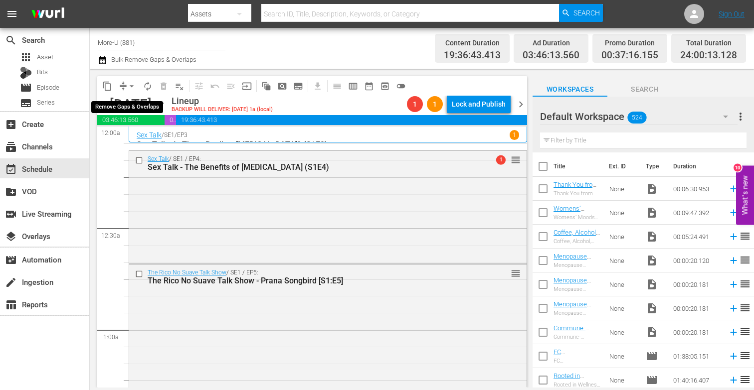
click at [131, 87] on span "arrow_drop_down" at bounding box center [132, 86] width 10 height 10
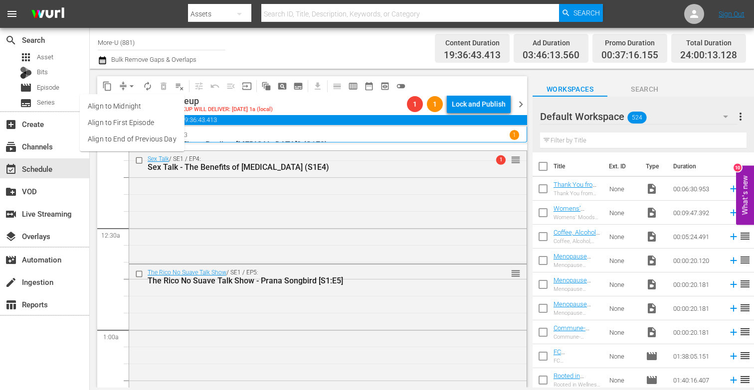
click at [154, 140] on li "Align to End of Previous Day" at bounding box center [132, 139] width 105 height 16
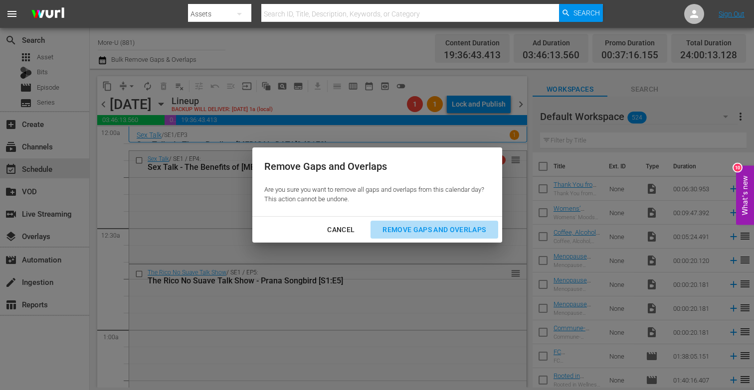
click at [435, 233] on div "Remove Gaps and Overlaps" at bounding box center [433, 230] width 119 height 12
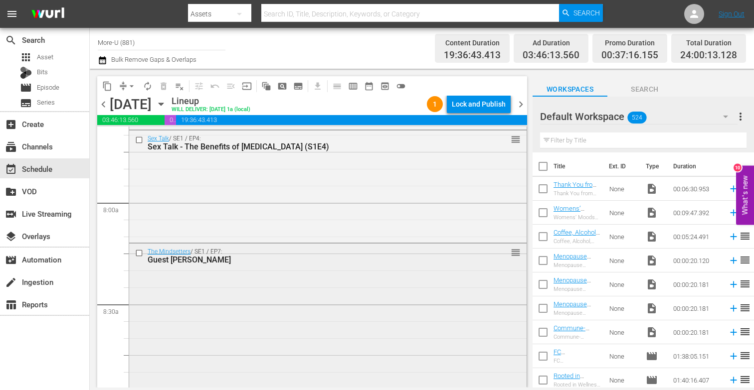
scroll to position [1548, 0]
